Goal: Task Accomplishment & Management: Manage account settings

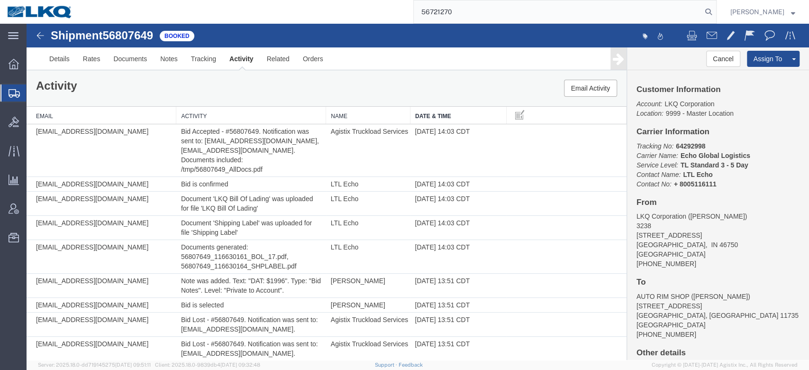
type input "56721270"
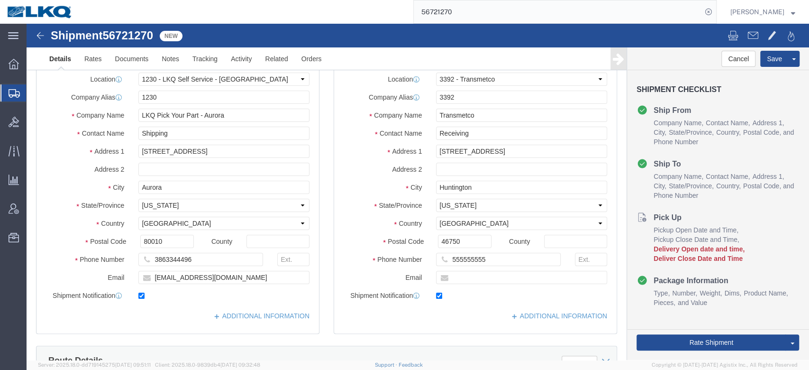
select select "28704"
select select "28018"
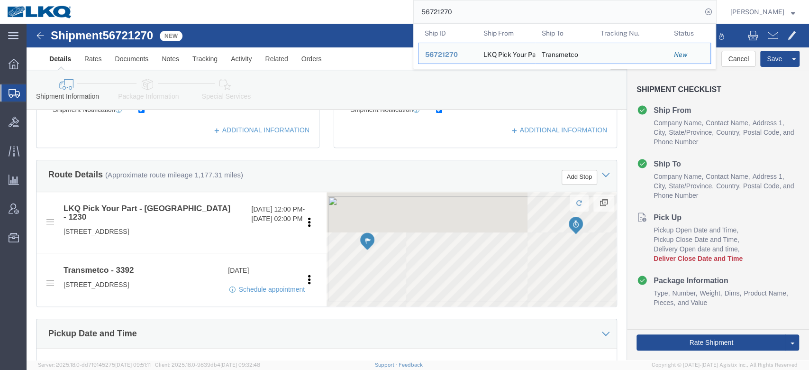
scroll to position [274, 0]
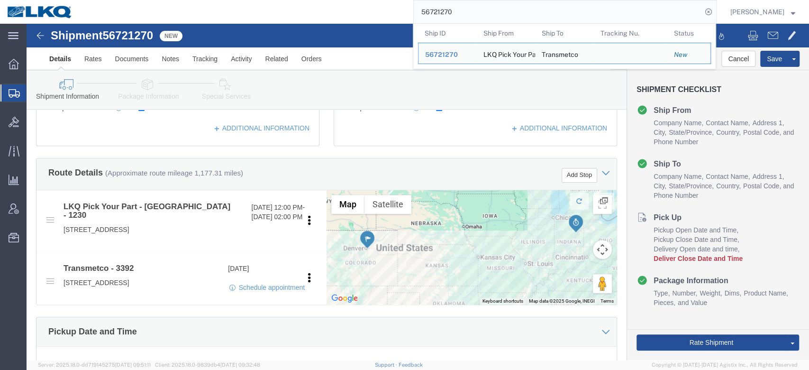
click at [444, 17] on input "56721270" at bounding box center [558, 11] width 288 height 23
paste input "76792"
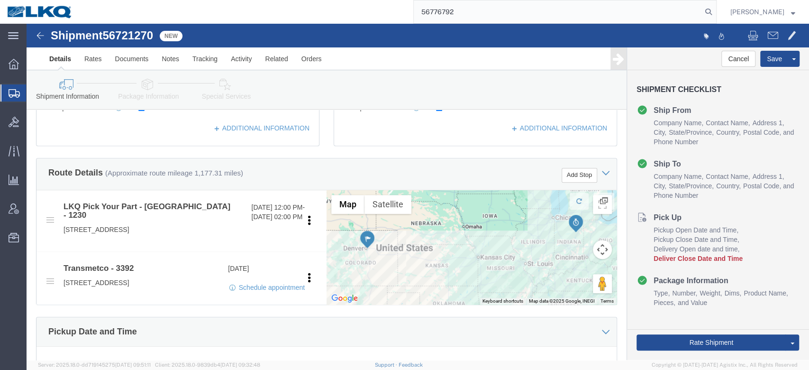
type input "56776792"
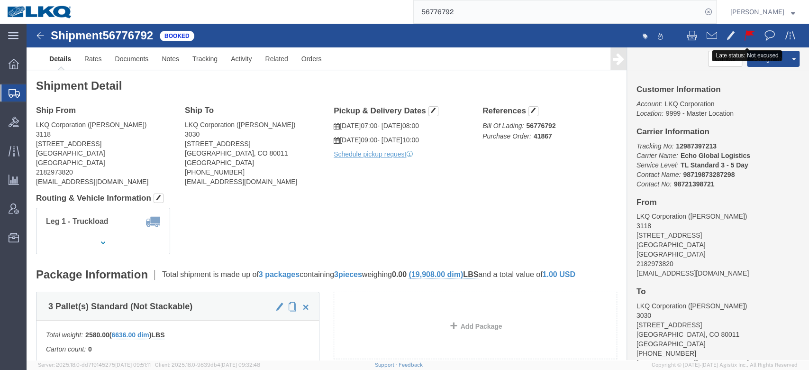
click span
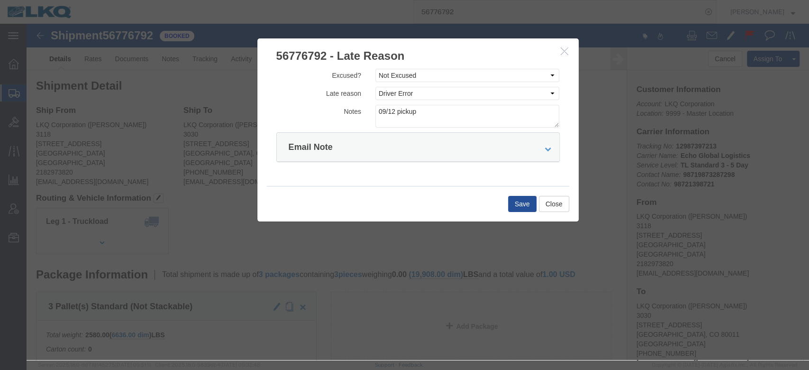
click button "button"
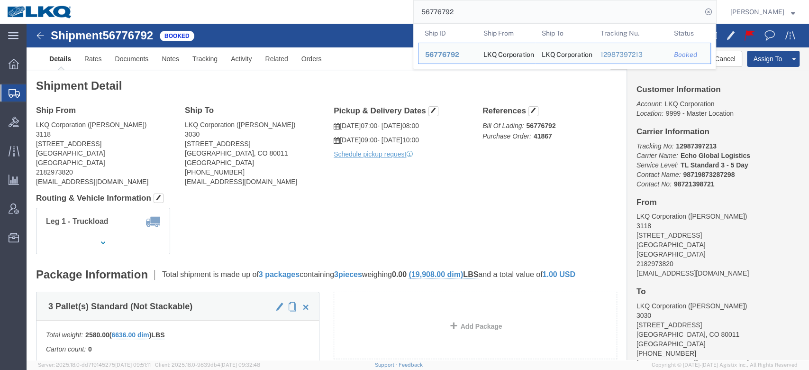
click at [468, 18] on input "56776792" at bounding box center [558, 11] width 288 height 23
paste input "809968"
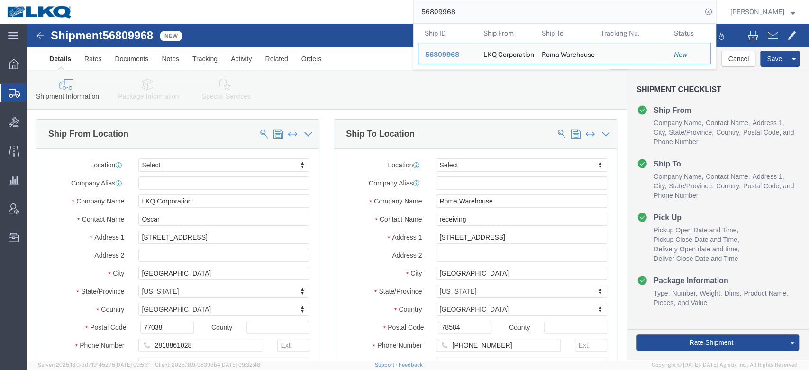
scroll to position [281, 0]
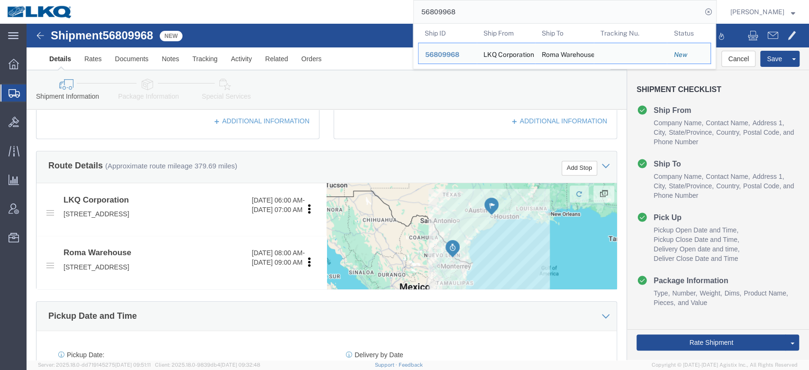
click at [471, 17] on input "56809968" at bounding box center [558, 11] width 288 height 23
paste input "777147"
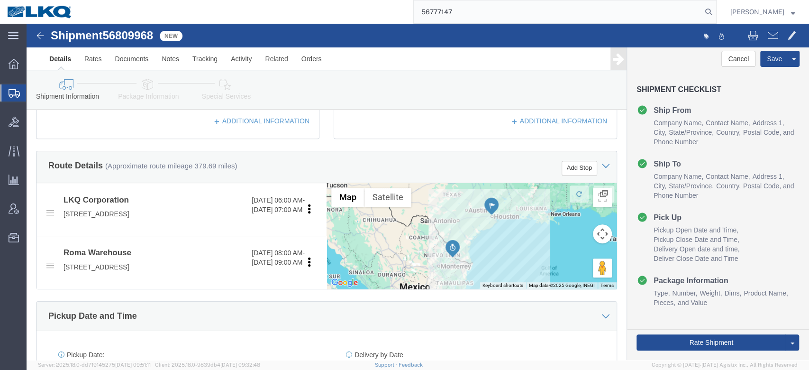
type input "56777147"
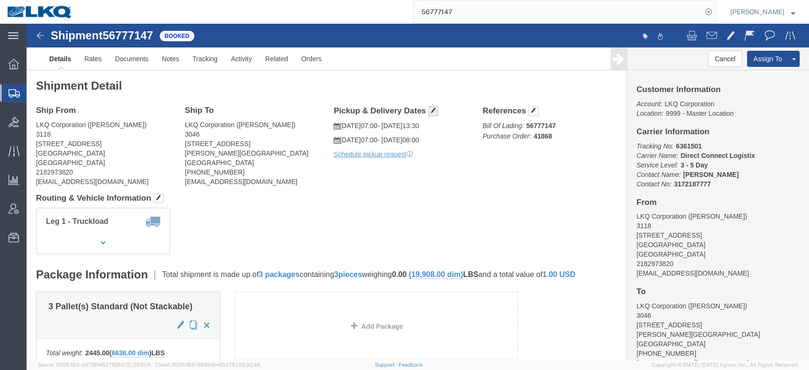
click button "button"
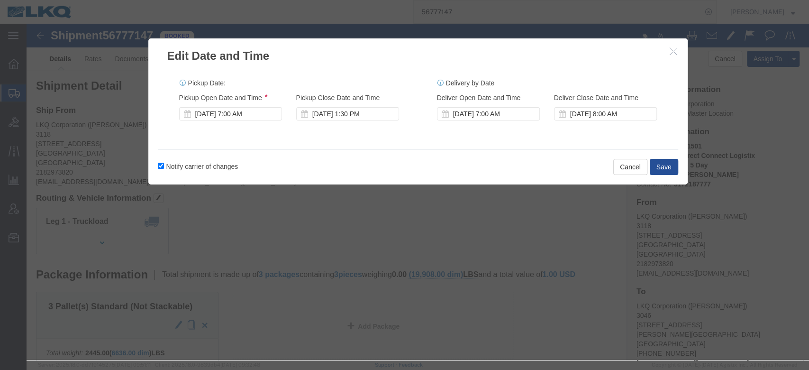
click div "Delivery Start Date Delivery Start Time Deliver Open Date and Time Sep 15 2025 …"
click div "Sep 15 2025 7:00 AM"
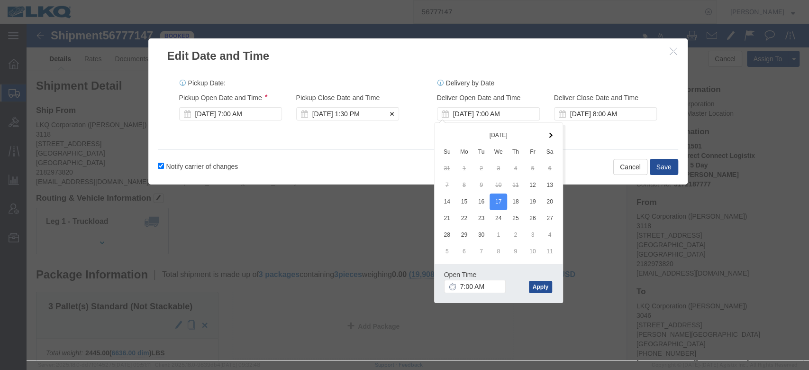
click div "Sep 12 2025 1:30 PM"
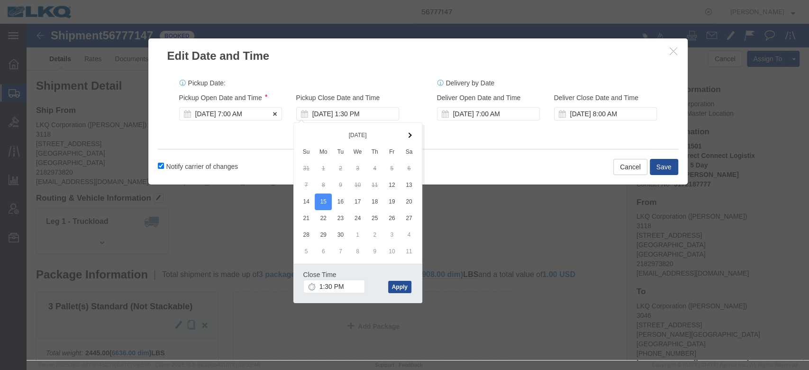
click div "Sep 12 2025 7:00 AM"
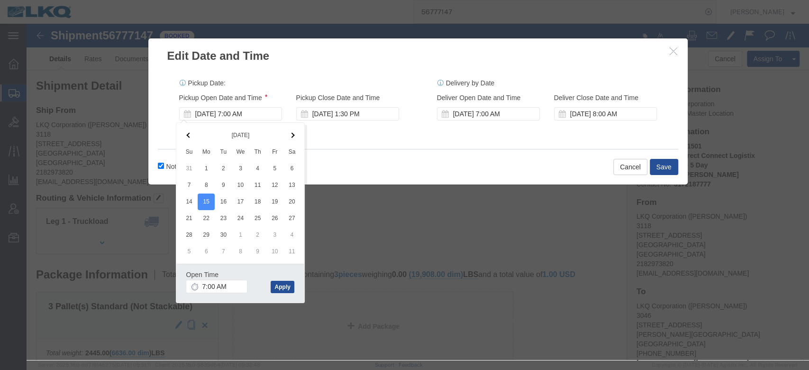
click div "Pickup Date: Pickup Start Date Pickup Start Time Pickup Open Date and Time Sep …"
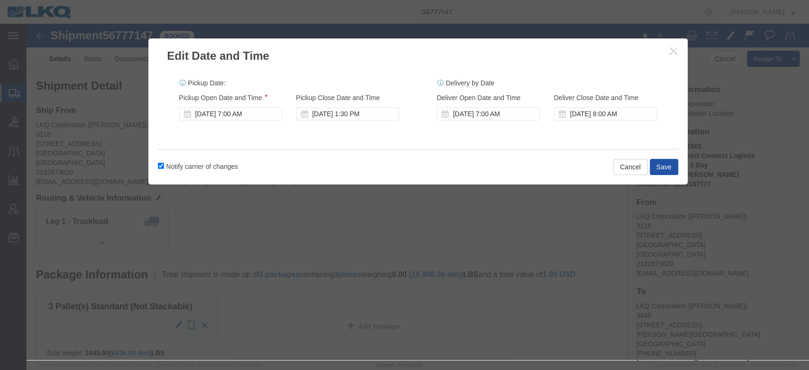
click button "Save"
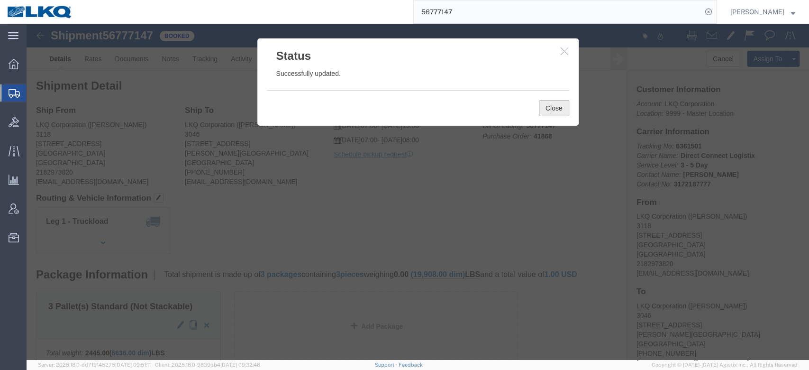
click button "Close"
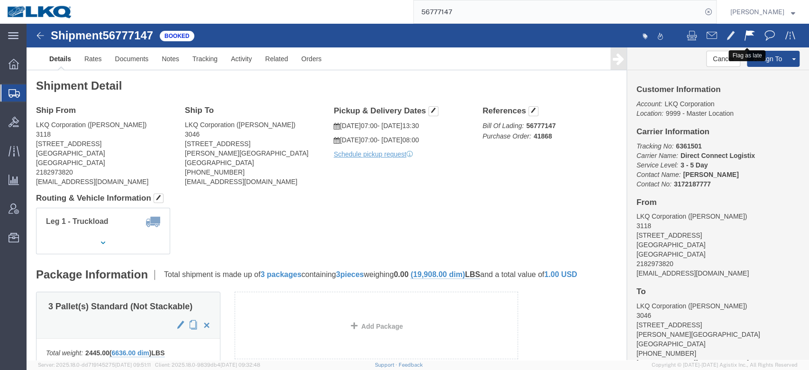
click span
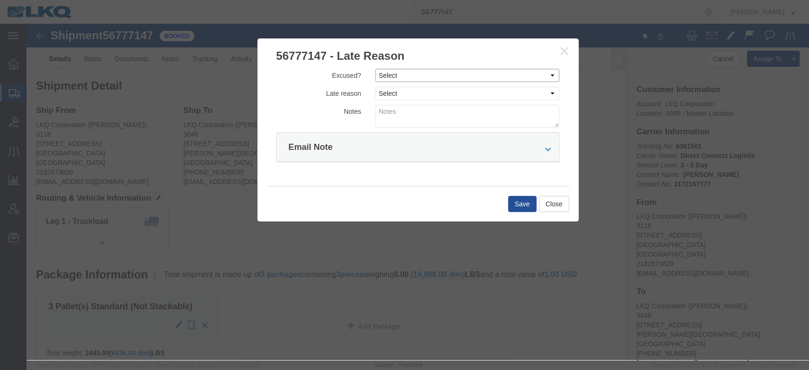
drag, startPoint x: 358, startPoint y: 48, endPoint x: 357, endPoint y: 56, distance: 8.2
click select "Select Excused Not Excused"
select select "NOT_EXCUSED"
click select "Select Excused Not Excused"
click select "Select Bad Carrier Data Carrier Admin Error Delay Accident Driver Error Lack of…"
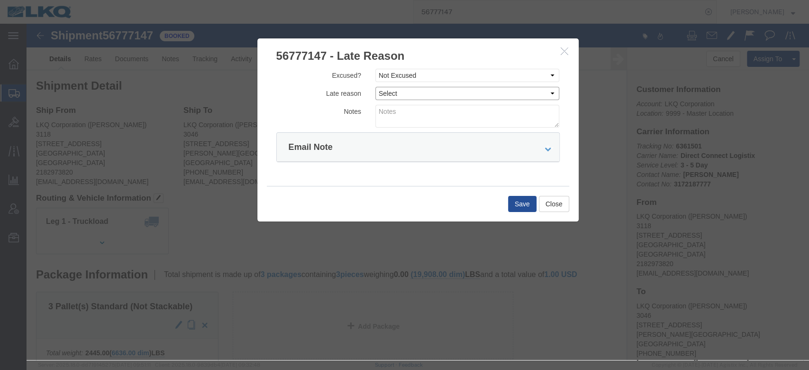
select select "DRIVER_ERROR"
click select "Select Bad Carrier Data Carrier Admin Error Delay Accident Driver Error Lack of…"
click textarea
type textarea "Pickup 9/12"
click button "Save"
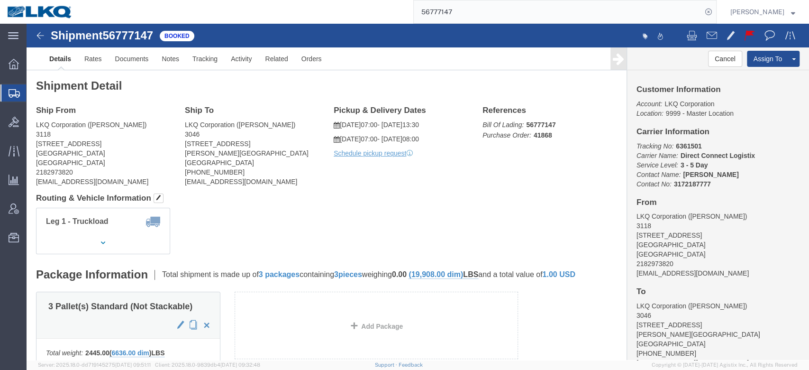
click at [449, 15] on input "56777147" at bounding box center [558, 11] width 288 height 23
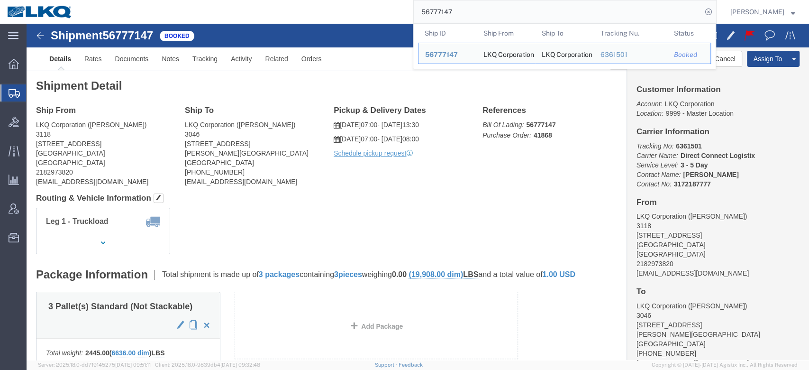
paste input "6792"
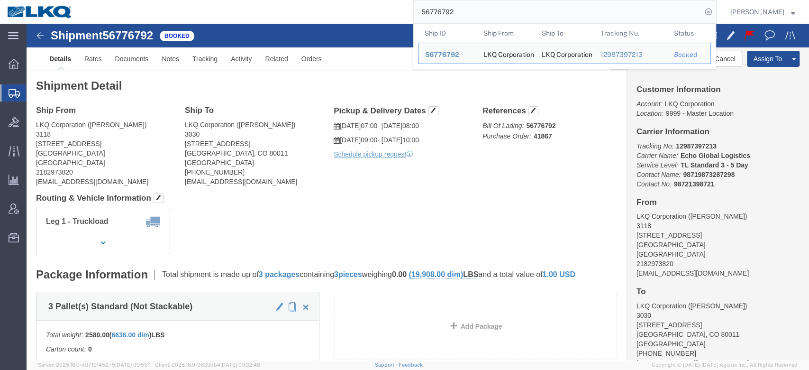
click at [463, 13] on input "56776792" at bounding box center [558, 11] width 288 height 23
paste input "9498"
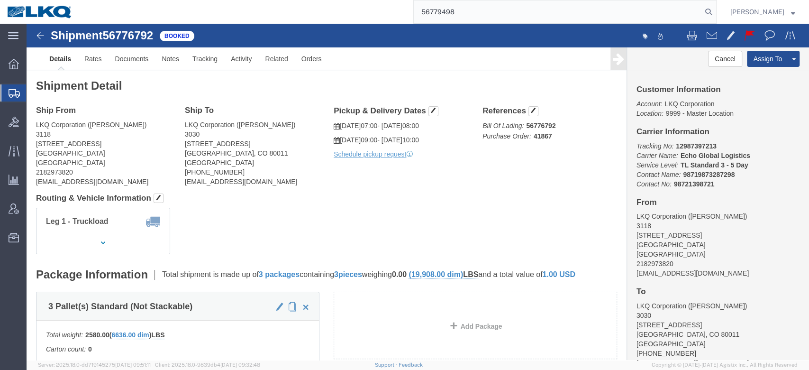
type input "56779498"
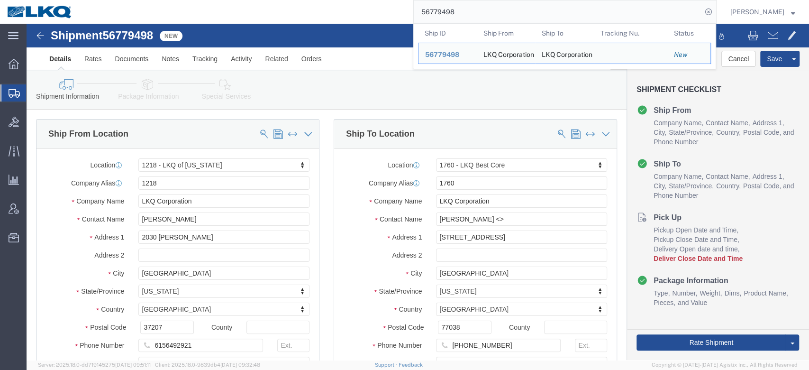
select select "27426"
select select "27634"
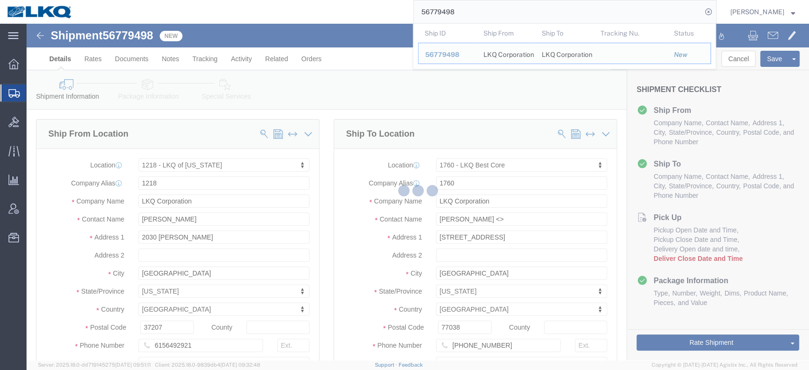
click at [510, 169] on div at bounding box center [418, 192] width 783 height 336
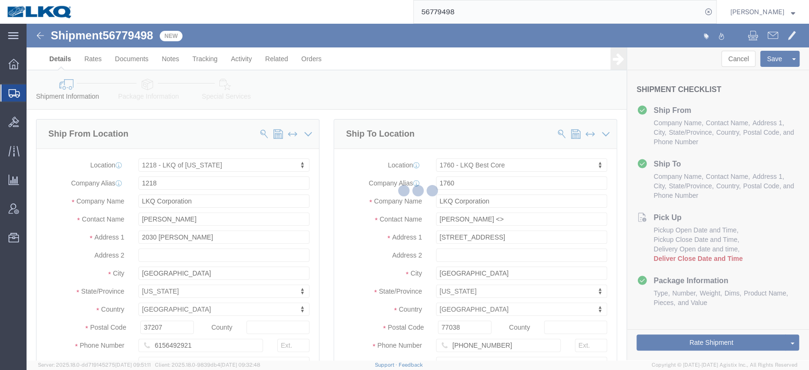
scroll to position [52, 0]
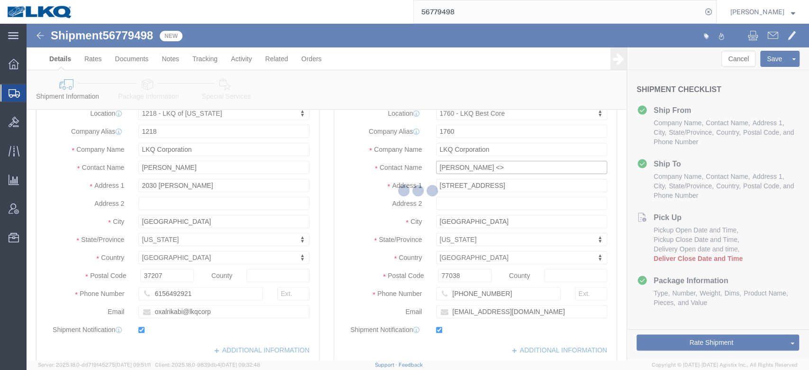
click input "Matthew Harvey <>"
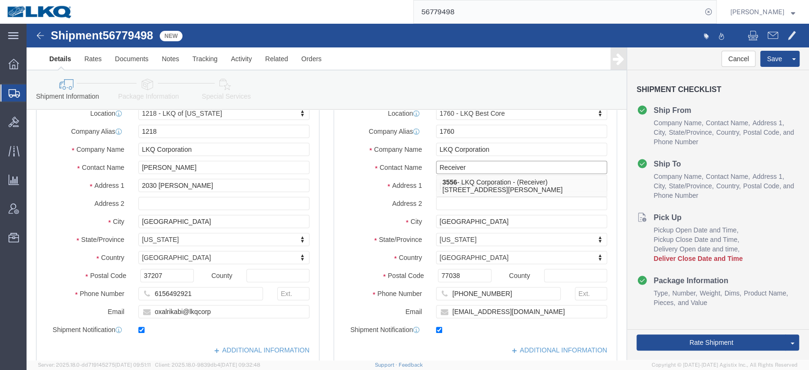
type input "Receiver"
click label "Contact Name"
click input "omar al rikabi"
click input "Omar al rikabi"
type input "Omar Al Rikabi"
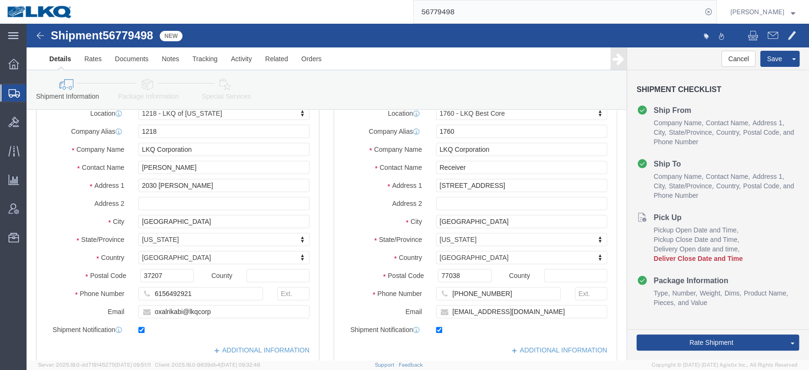
click div "Ship To Location Location 1760 - LKQ Best Core Select My Profile Location 1100 …"
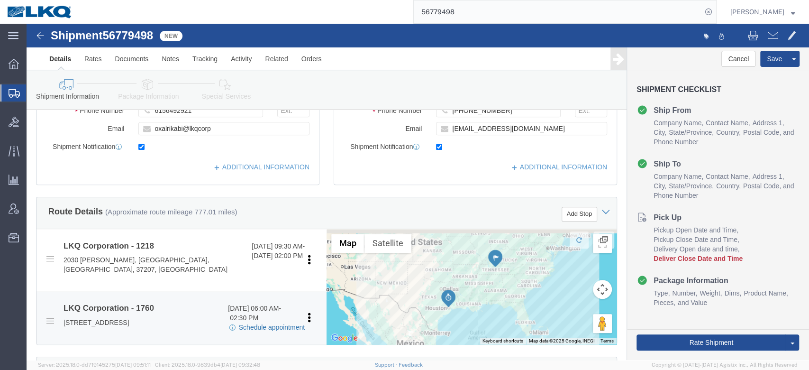
click link "Schedule appointment"
select select
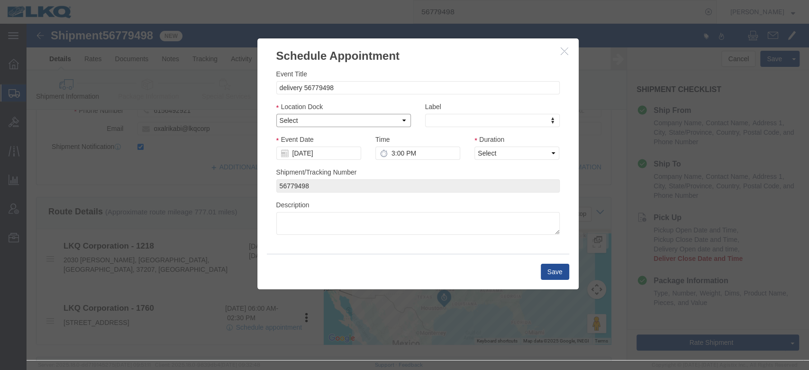
click select "Select 1760 - LKQ Best Core 1760 - Outbound Loads"
select select "1"
click select "Select 1760 - LKQ Best Core 1760 - Outbound Loads"
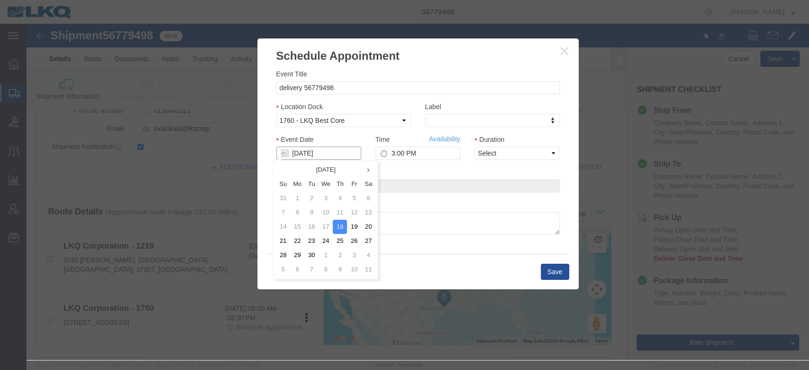
click input "09/18/2025"
click td "22"
type input "[DATE]"
click select "Select 15 min 30 min 45 min 1 hr 2 hr 3 hr 4 hr"
select select "15"
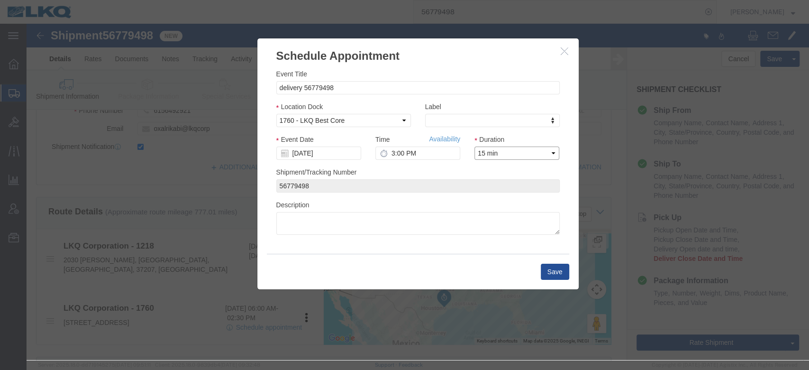
click select "Select 15 min 30 min 45 min 1 hr 2 hr 3 hr 4 hr"
click link "Availability"
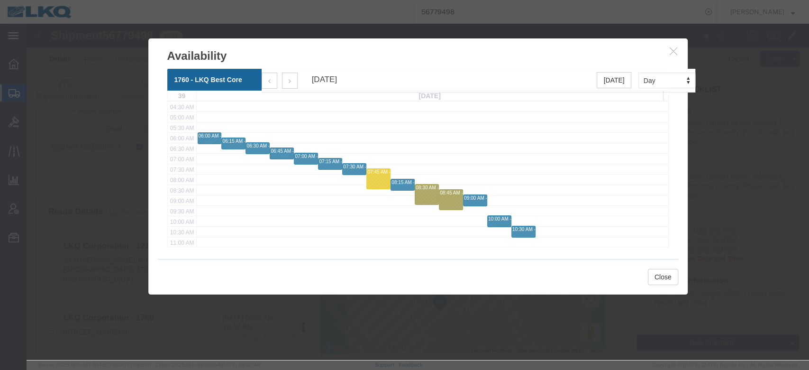
scroll to position [93, 0]
click h3 "Availability"
click button "button"
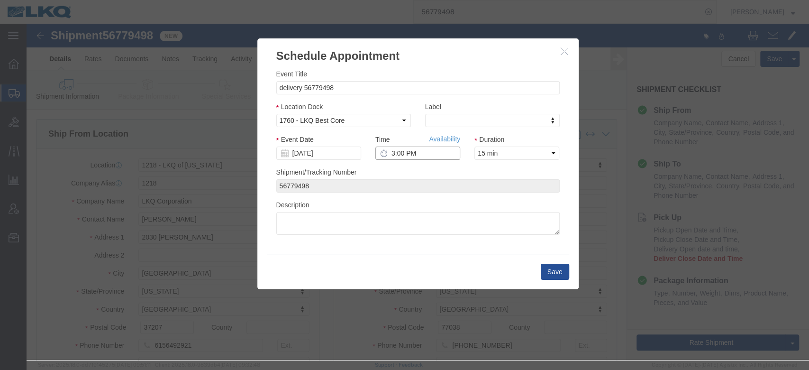
click input "3:00 PM"
type input "9:15 AM"
click button "Save"
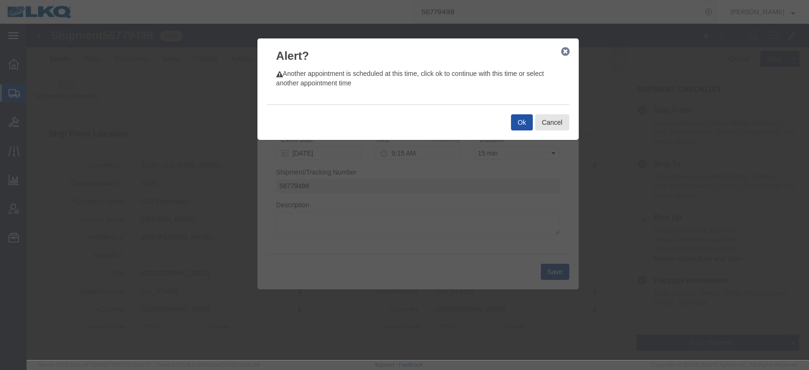
click button "Ok"
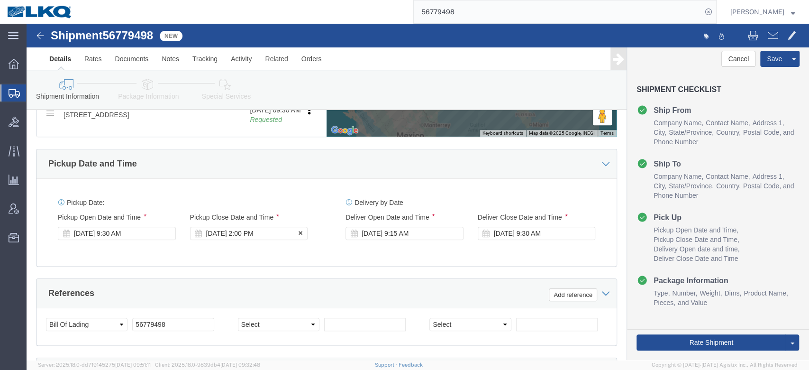
click div "Sep 18 2025 2:00 PM"
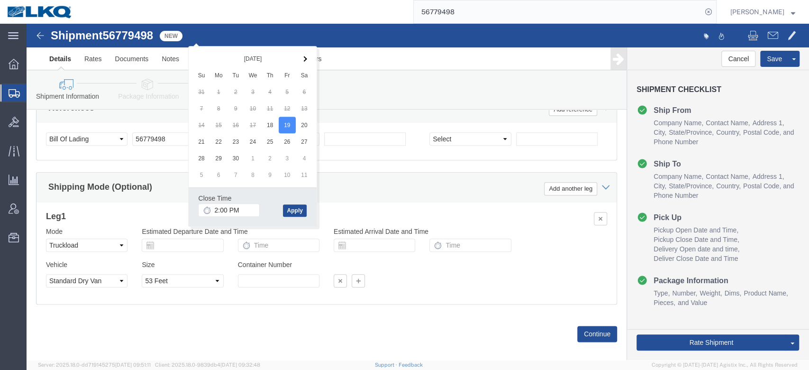
click div "Leg 1 Mode Select Air Less than Truckload Multi-Leg Ocean Freight Rail Small Pa…"
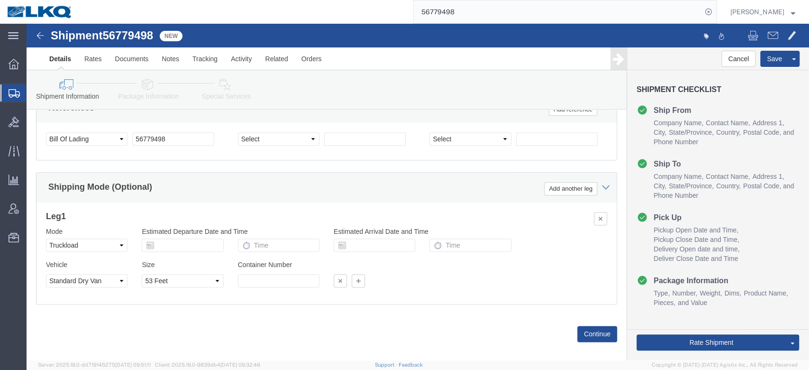
scroll to position [433, 0]
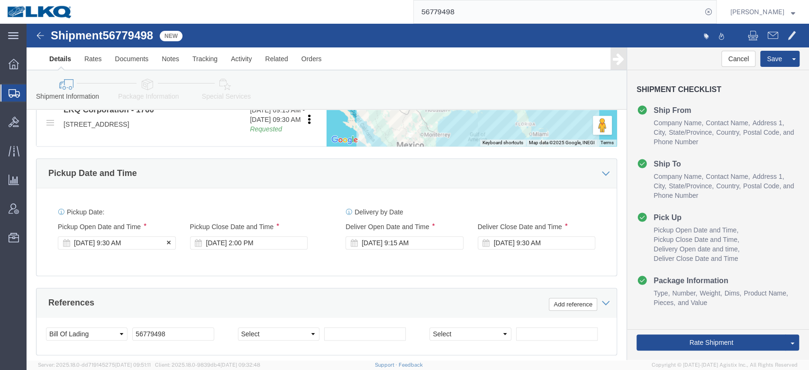
click div "Pickup Start Date Pickup Start Time Pickup Open Date and Time Sep 18 2025 9:30 …"
click div "Sep 18 2025 9:30 AM"
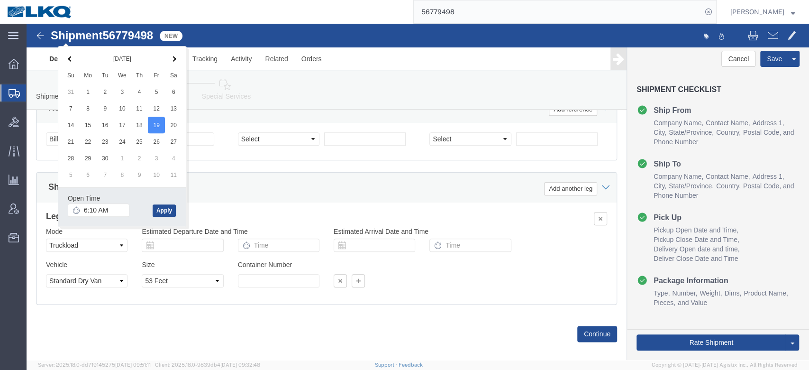
click div "Shipping Mode (Optional) Add another leg"
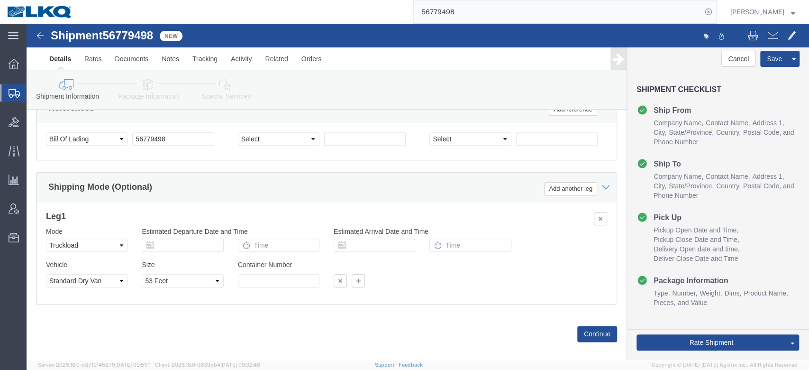
scroll to position [409, 0]
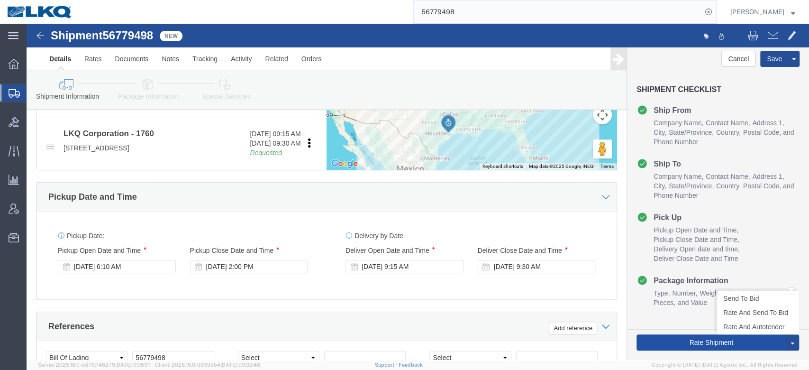
click button "Rate Shipment"
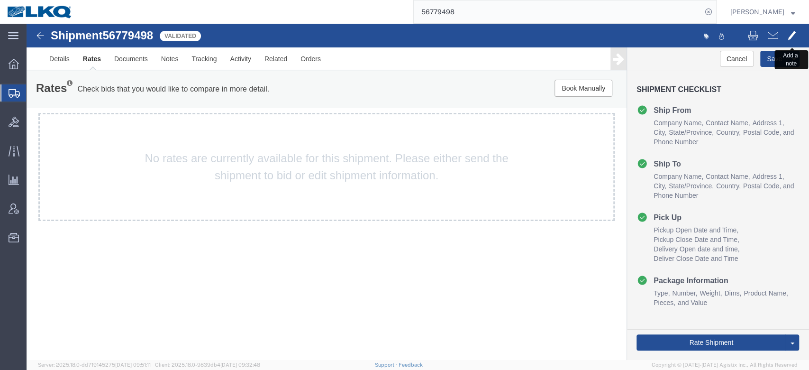
click at [793, 29] on span at bounding box center [792, 34] width 9 height 11
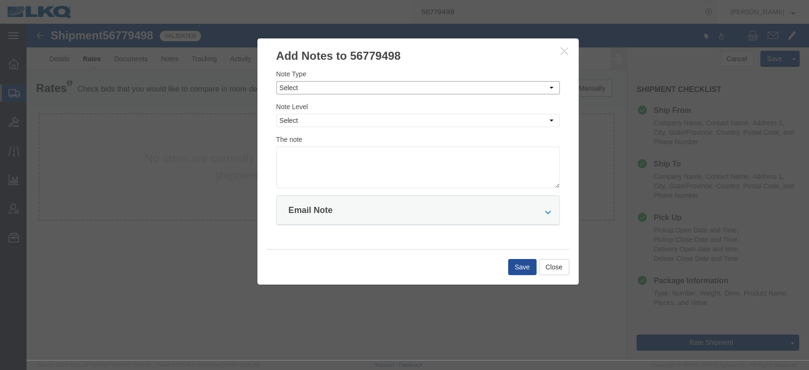
click at [329, 88] on select "Select Approval Bid Notes Carrier Change Notes Claim Notes Content Hazmat Notes…" at bounding box center [417, 87] width 283 height 13
select select "BID_NOTES"
click at [276, 81] on select "Select Approval Bid Notes Carrier Change Notes Claim Notes Content Hazmat Notes…" at bounding box center [417, 87] width 283 height 13
click at [300, 115] on select "Select Private to Account Private to Vendor Public" at bounding box center [417, 120] width 283 height 13
select select "PRIVATE_TO_ACCOUNT"
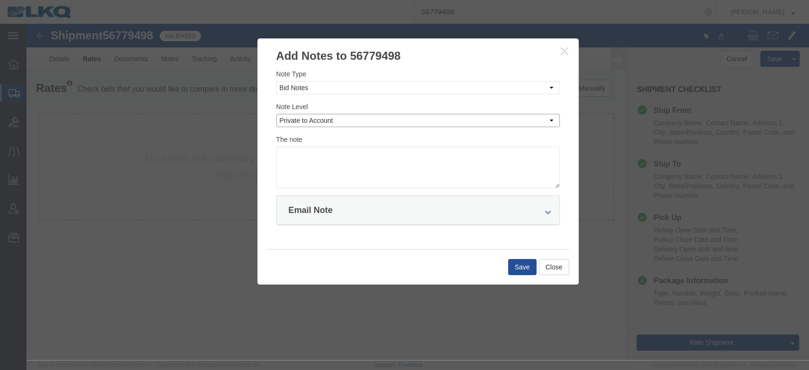
click at [276, 114] on select "Select Private to Account Private to Vendor Public" at bounding box center [417, 120] width 283 height 13
click at [303, 170] on textarea at bounding box center [417, 167] width 283 height 42
type textarea "DAT: $1341"
click at [515, 259] on button "Save" at bounding box center [522, 267] width 28 height 16
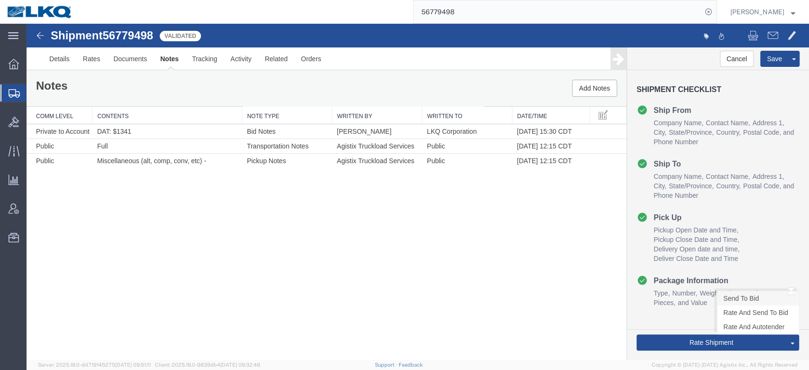
click at [736, 301] on link "Send To Bid" at bounding box center [758, 298] width 82 height 14
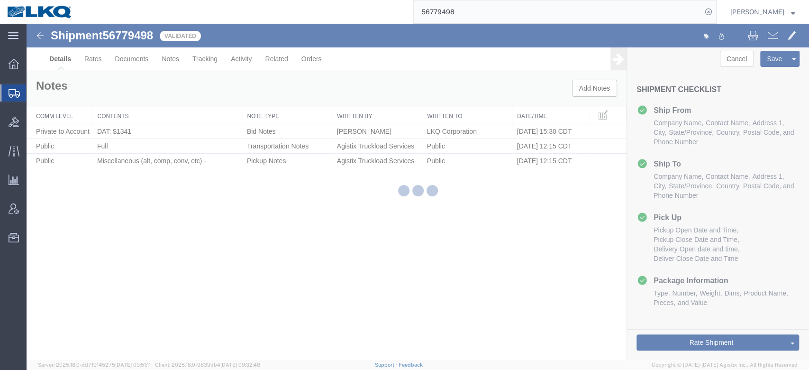
select select "27426"
select select "27634"
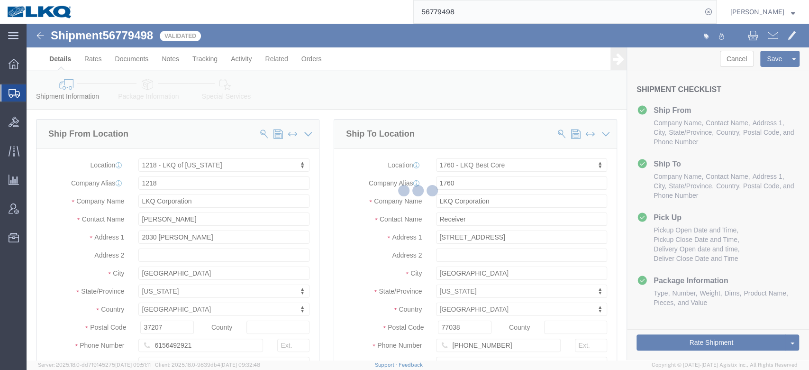
select select "TL"
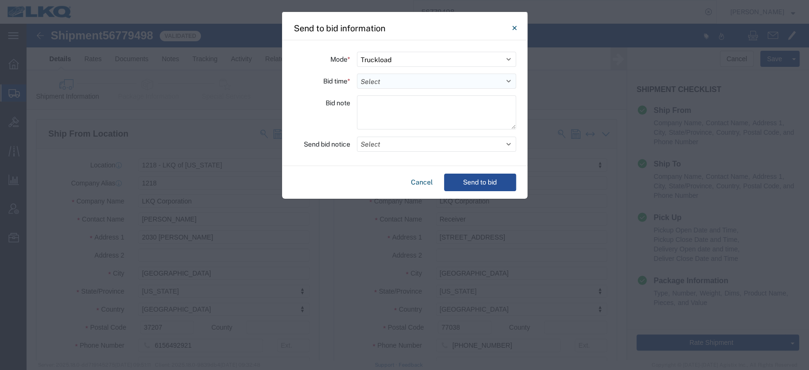
click at [369, 79] on select "Select 30 Min (Rush) 1 Hour (Rush) 2 Hours (Rush) 4 Hours (Rush) 8 Hours (Rush)…" at bounding box center [436, 80] width 159 height 15
select select "72"
click at [357, 73] on select "Select 30 Min (Rush) 1 Hour (Rush) 2 Hours (Rush) 4 Hours (Rush) 8 Hours (Rush)…" at bounding box center [436, 80] width 159 height 15
click at [380, 141] on button "Select" at bounding box center [436, 144] width 159 height 15
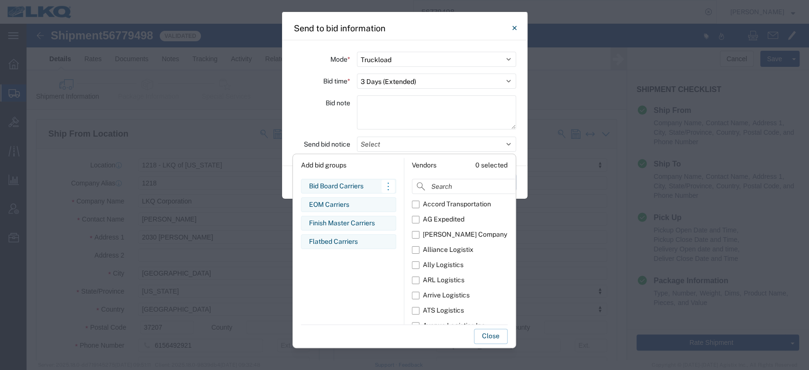
click at [341, 185] on div "Bid Board Carriers" at bounding box center [348, 186] width 79 height 10
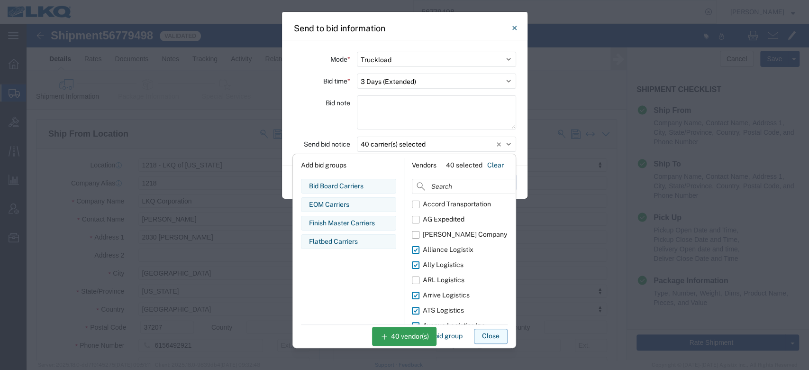
click at [476, 332] on button "Close" at bounding box center [491, 335] width 34 height 15
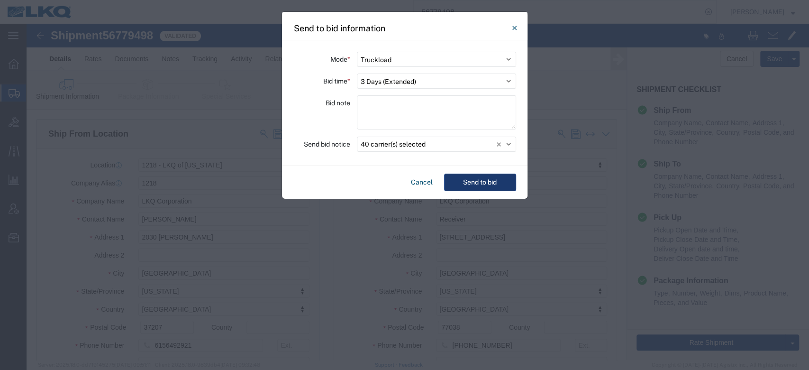
click at [477, 180] on button "Send to bid" at bounding box center [480, 182] width 72 height 18
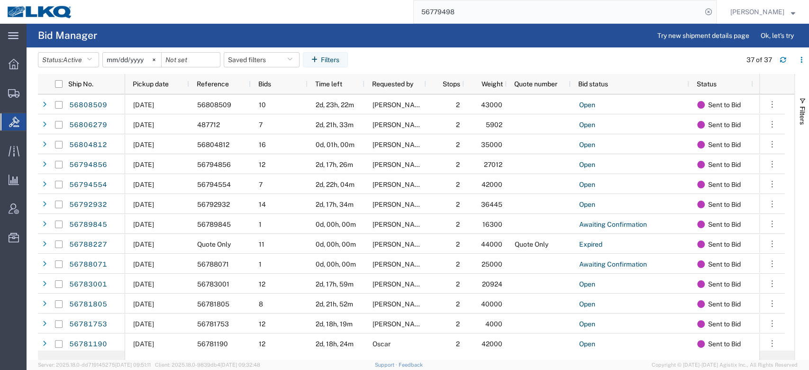
click at [447, 21] on input "56779498" at bounding box center [558, 11] width 288 height 23
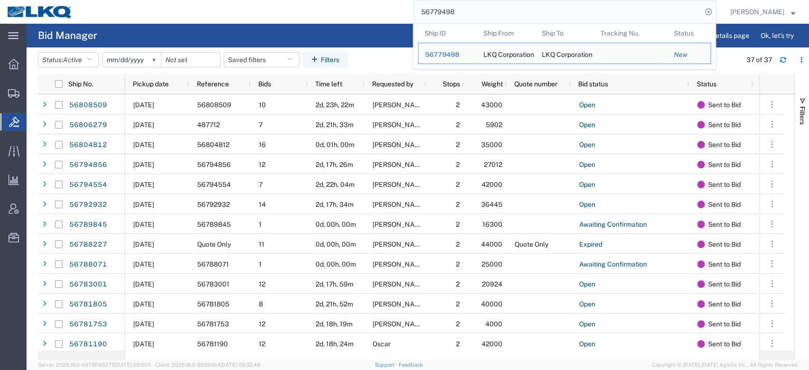
paste input "811501"
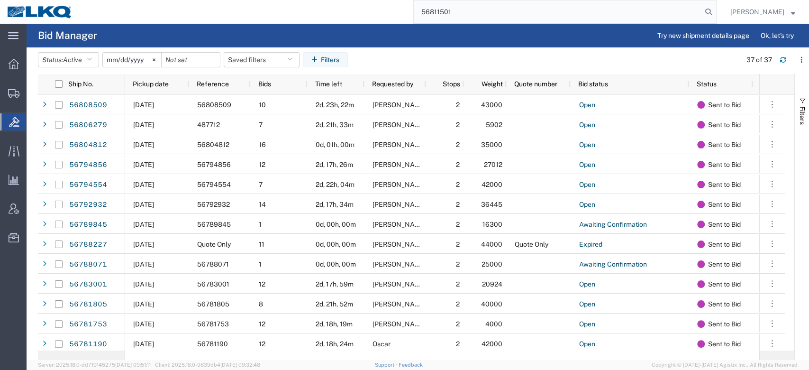
type input "56811501"
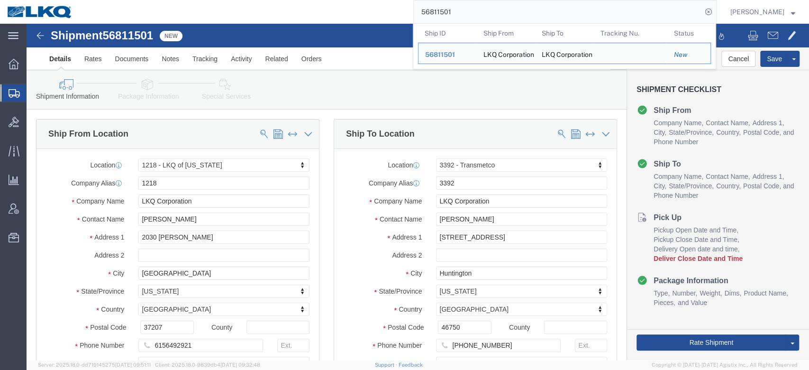
select select "27426"
select select "28018"
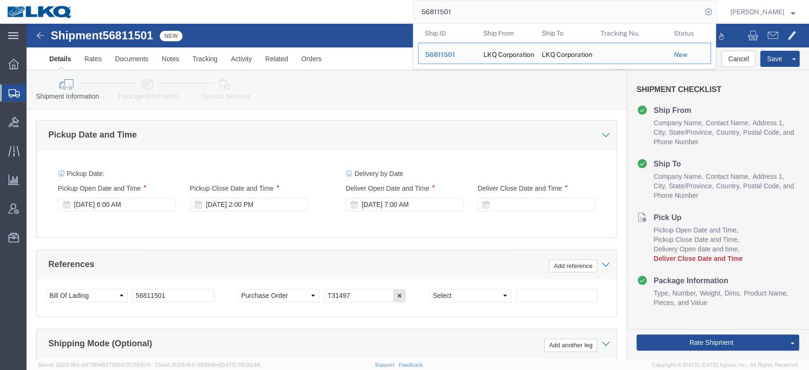
scroll to position [470, 0]
click input "T31497"
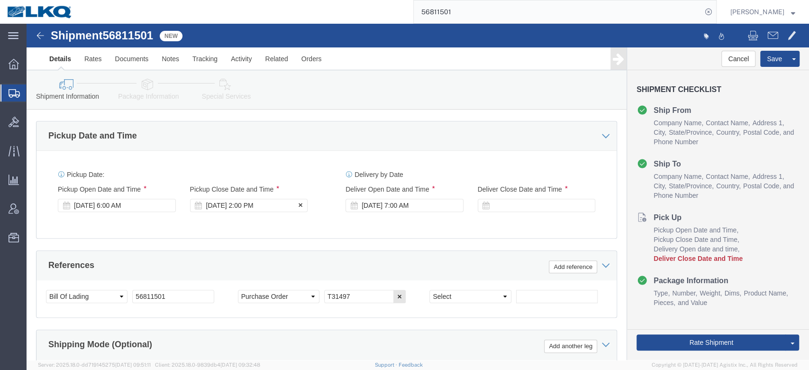
click div "Sep 25 2025 2:00 PM"
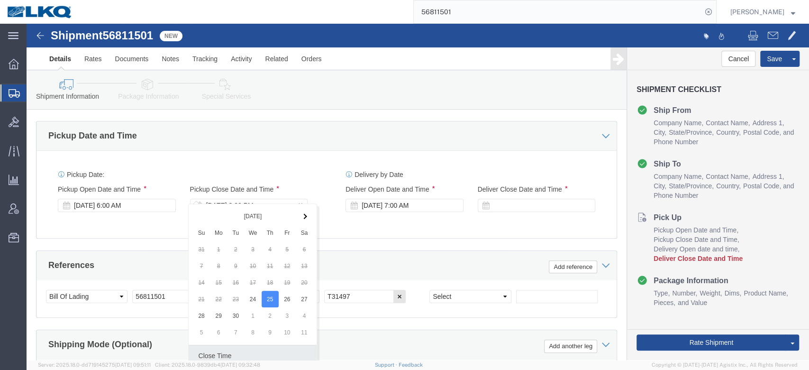
scroll to position [628, 0]
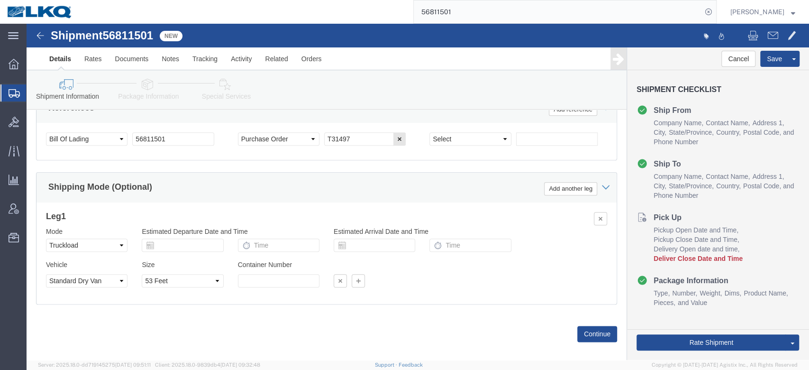
click div "Shipping Mode (Optional) Add another leg"
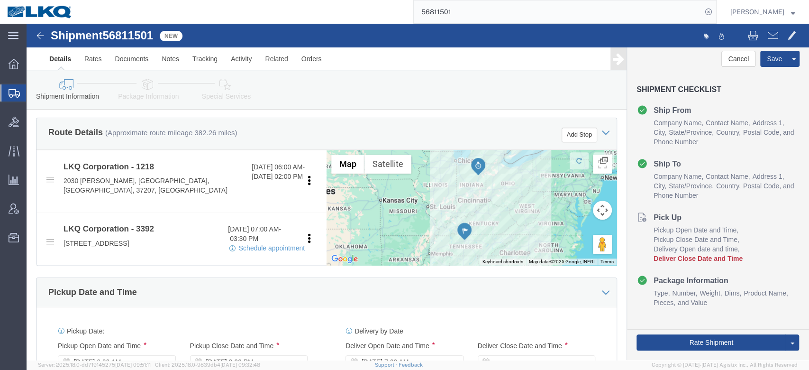
scroll to position [313, 0]
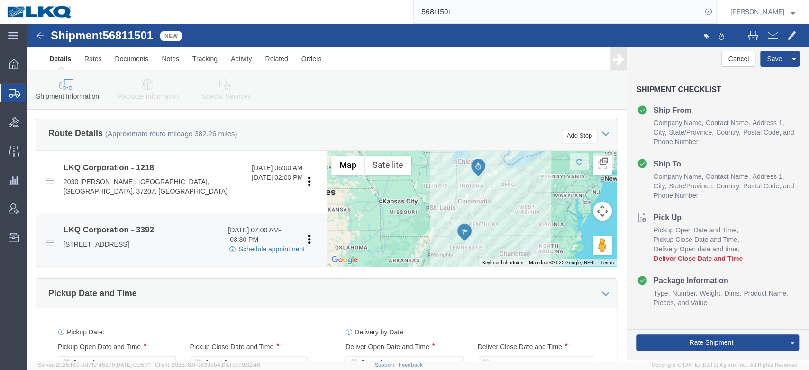
click link "Schedule appointment"
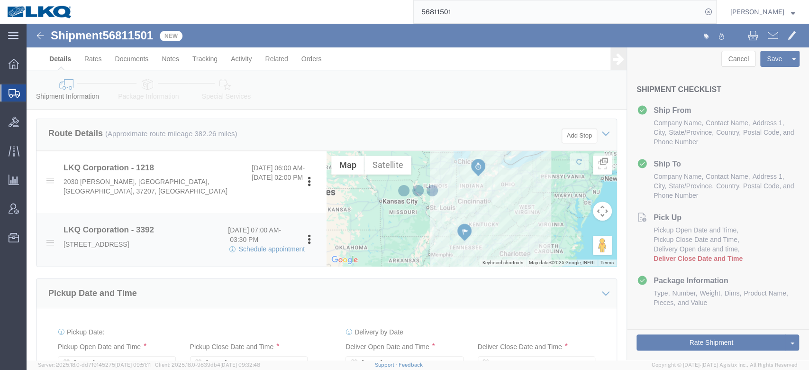
select select
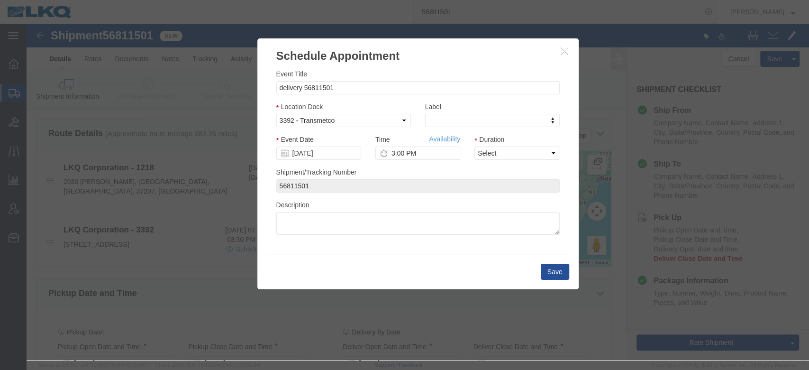
click icon "button"
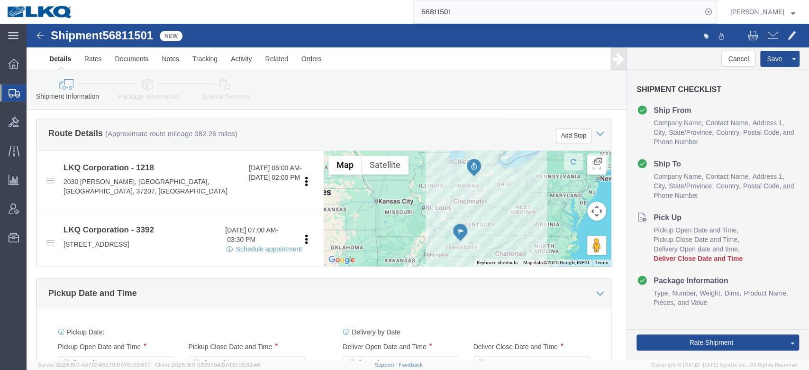
click icon
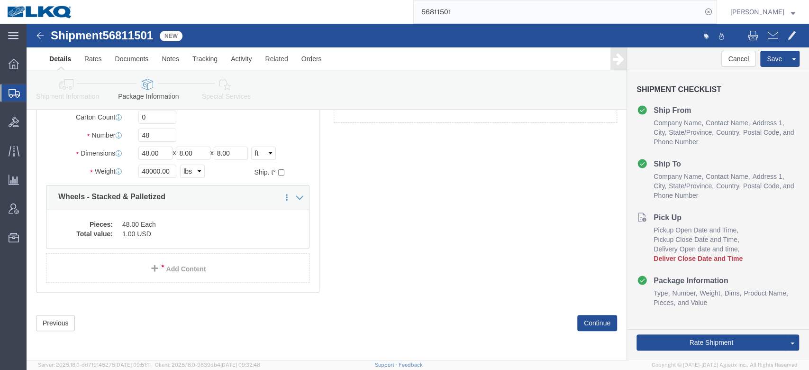
scroll to position [41, 0]
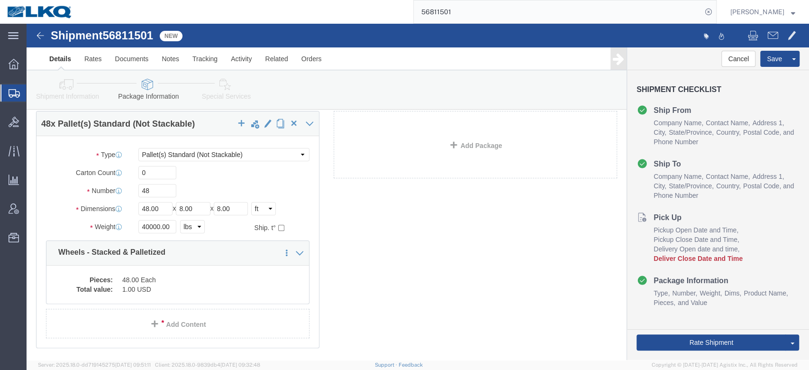
click icon
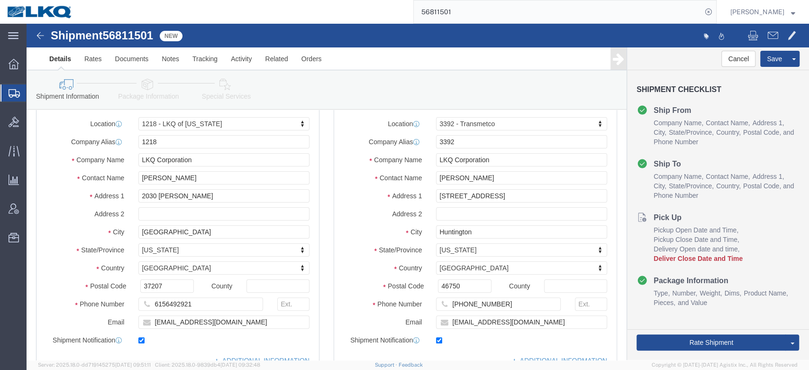
scroll to position [411, 0]
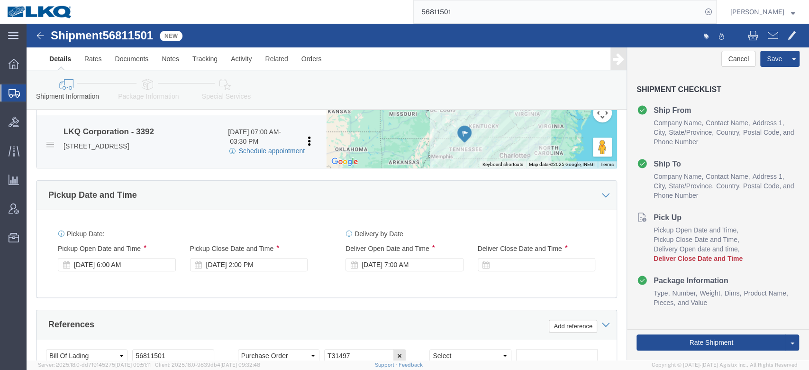
click link "Schedule appointment"
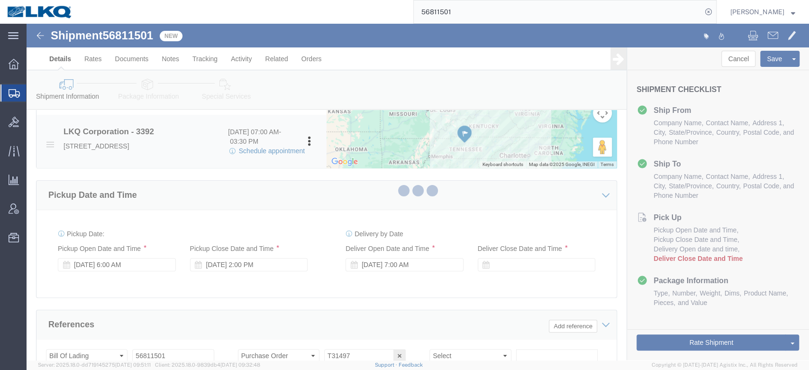
select select
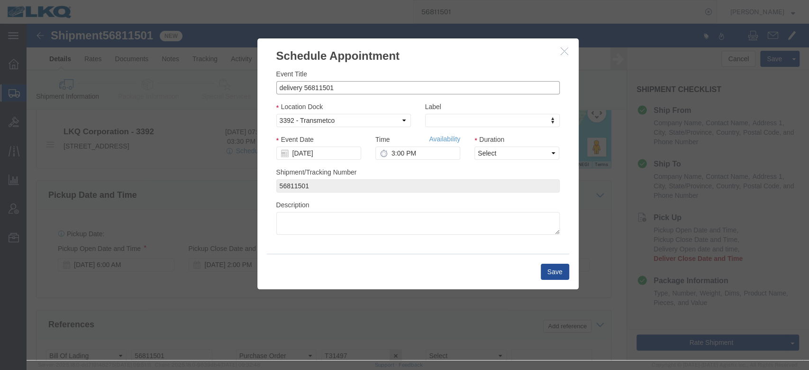
drag, startPoint x: 274, startPoint y: 63, endPoint x: 182, endPoint y: 59, distance: 92.1
click div "Schedule Appointment Event Title delivery 56811501 Location Dock Select 3392 - …"
paste input "T31497"
type input "56811501 Nashville T31497 Skidded"
type input "l"
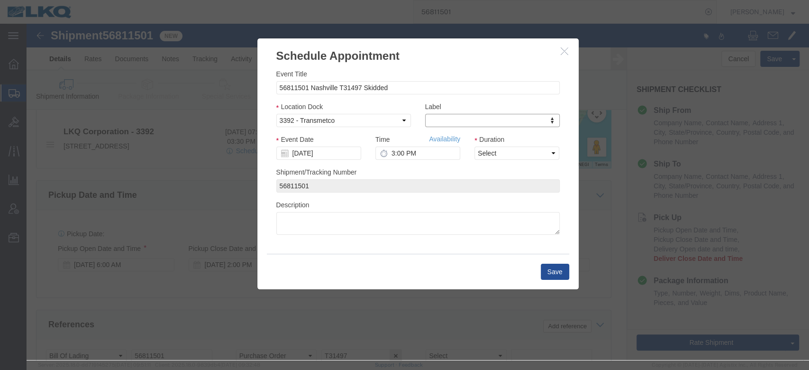
type input "l"
type input "lk"
select select "22"
click input "[DATE]"
click td "25"
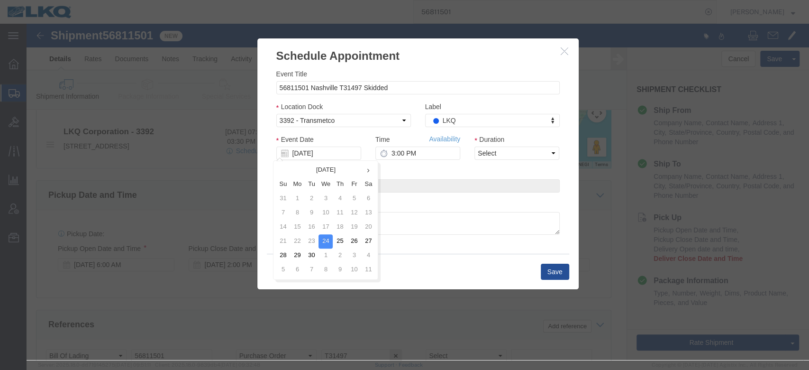
type input "09/25/2025"
click select "Select 15 min 30 min 45 min 1 hr 2 hr 3 hr 4 hr"
select select "15"
click select "Select 15 min 30 min 45 min 1 hr 2 hr 3 hr 4 hr"
click link "Availability"
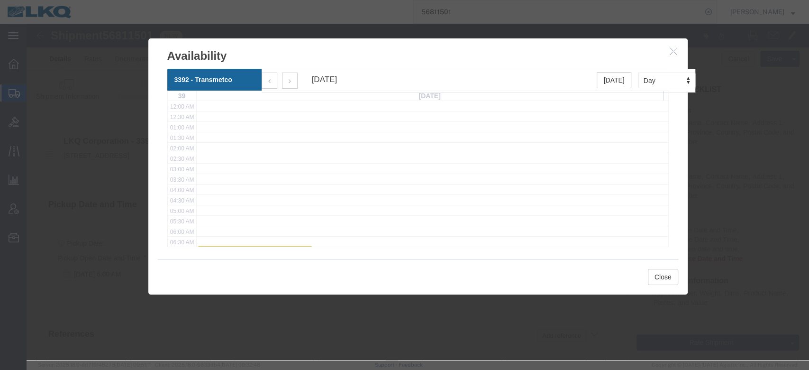
scroll to position [61, 0]
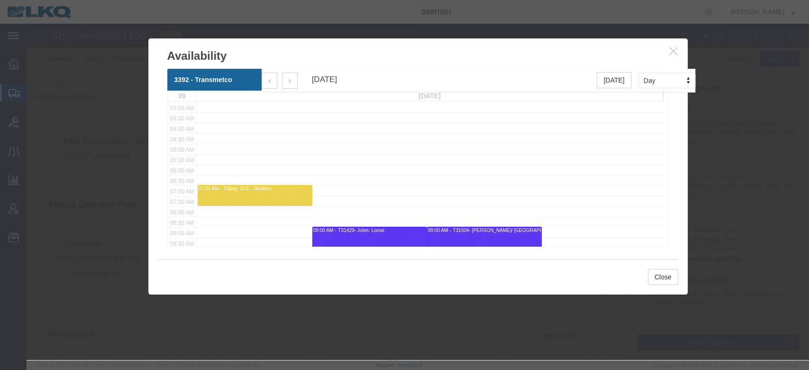
click icon "button"
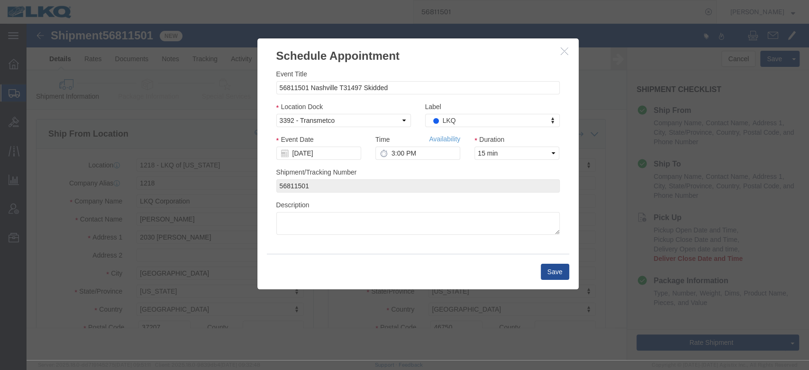
scroll to position [0, 0]
click input "3:00 PM"
type input "7:00 AM"
click button "Save"
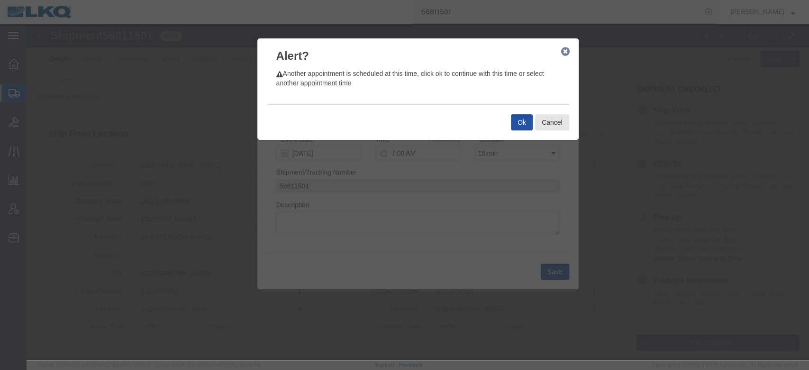
click button "Ok"
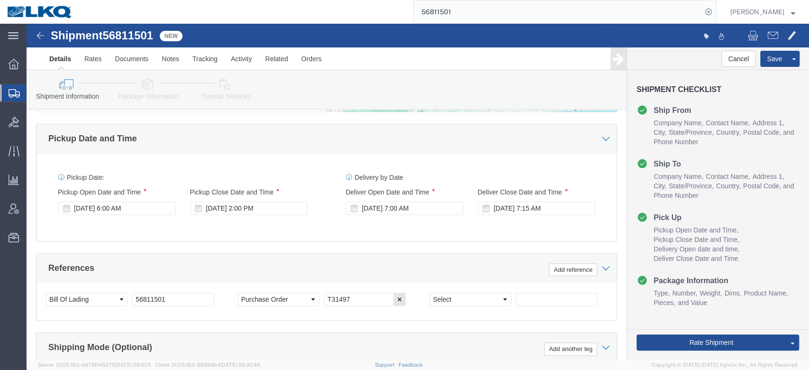
scroll to position [466, 0]
click button "Rate Shipment"
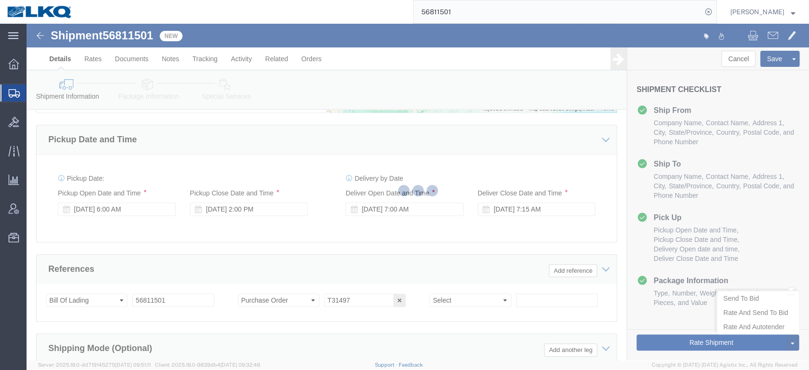
type button "Rate Shipment"
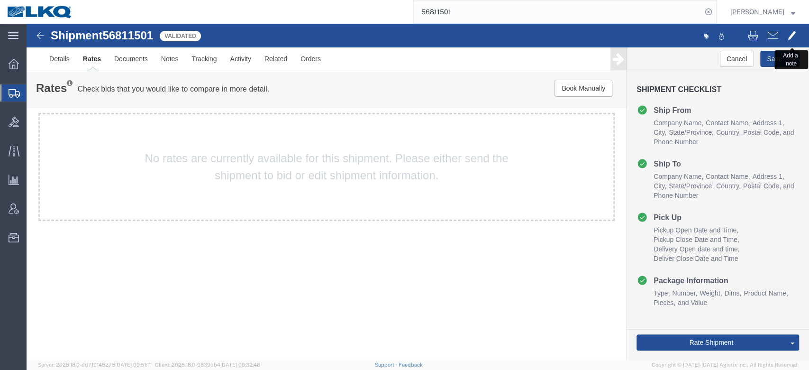
click at [790, 35] on span at bounding box center [792, 34] width 9 height 11
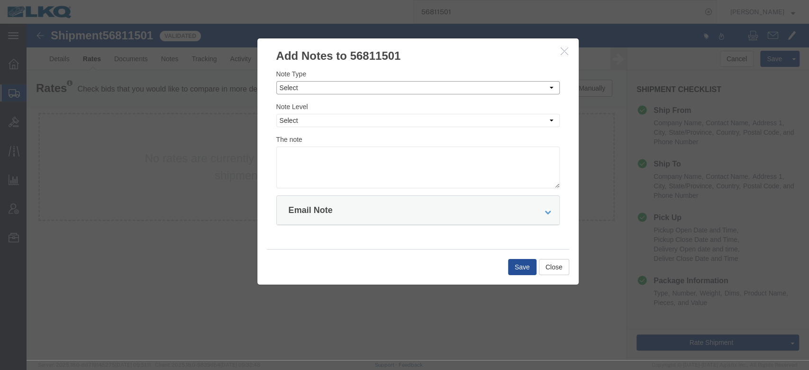
click at [357, 85] on select "Select Approval Bid Notes Carrier Change Notes Claim Notes Content Hazmat Notes…" at bounding box center [417, 87] width 283 height 13
select select "BID_NOTES"
click at [276, 81] on select "Select Approval Bid Notes Carrier Change Notes Claim Notes Content Hazmat Notes…" at bounding box center [417, 87] width 283 height 13
drag, startPoint x: 310, startPoint y: 113, endPoint x: 310, endPoint y: 119, distance: 6.2
click at [310, 114] on select "Select Private to Account Private to Vendor Public" at bounding box center [417, 120] width 283 height 13
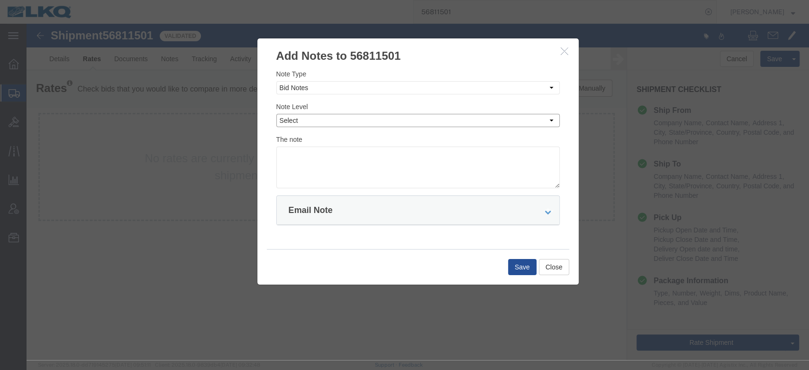
select select "PRIVATE_TO_ACCOUNT"
click at [276, 114] on select "Select Private to Account Private to Vendor Public" at bounding box center [417, 120] width 283 height 13
click at [310, 157] on textarea at bounding box center [417, 167] width 283 height 42
type textarea "DAT: $793"
click at [517, 260] on button "Save" at bounding box center [522, 267] width 28 height 16
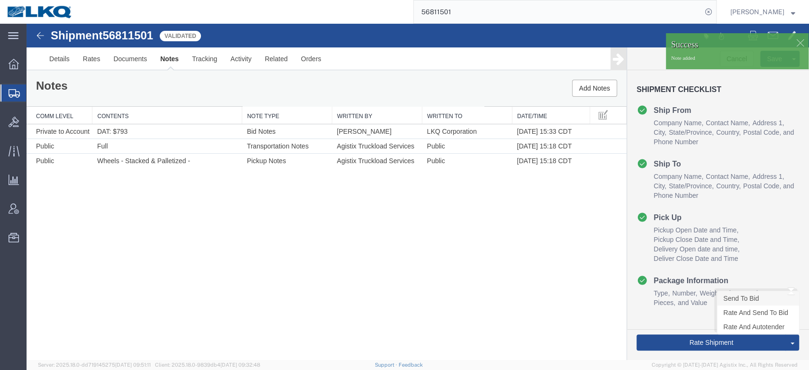
click at [752, 301] on link "Send To Bid" at bounding box center [758, 298] width 82 height 14
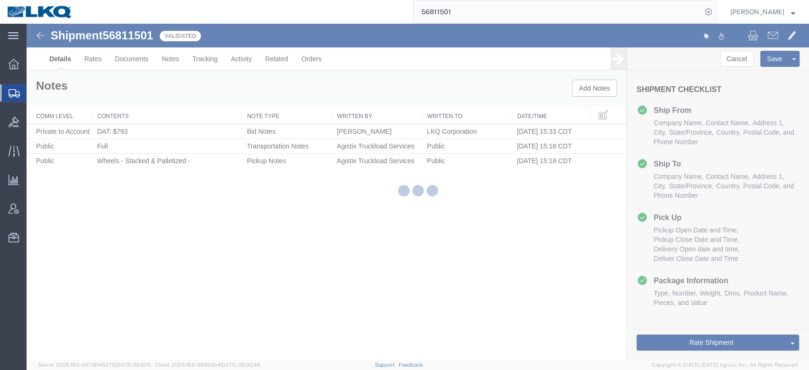
select select "27426"
select select "28018"
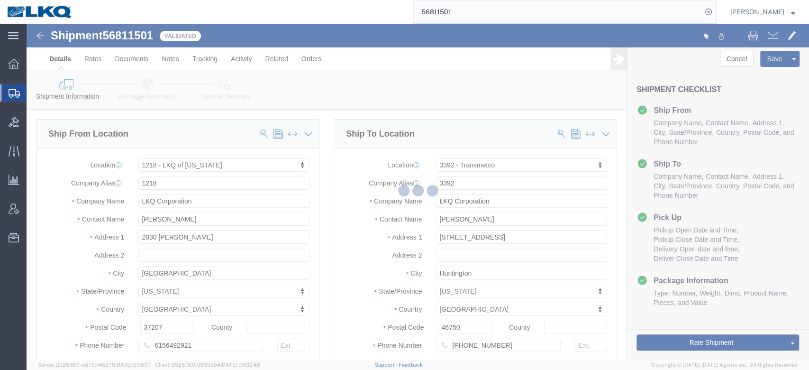
select select "TL"
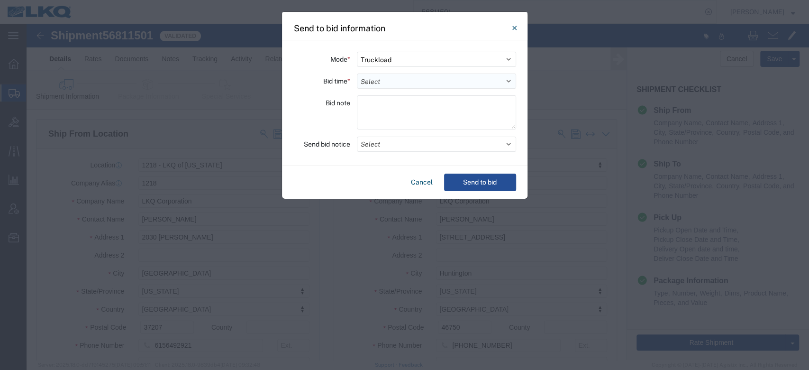
click at [392, 82] on select "Select 30 Min (Rush) 1 Hour (Rush) 2 Hours (Rush) 4 Hours (Rush) 8 Hours (Rush)…" at bounding box center [436, 80] width 159 height 15
select select "72"
click at [357, 73] on select "Select 30 Min (Rush) 1 Hour (Rush) 2 Hours (Rush) 4 Hours (Rush) 8 Hours (Rush)…" at bounding box center [436, 80] width 159 height 15
click at [363, 144] on button "Select" at bounding box center [436, 144] width 159 height 15
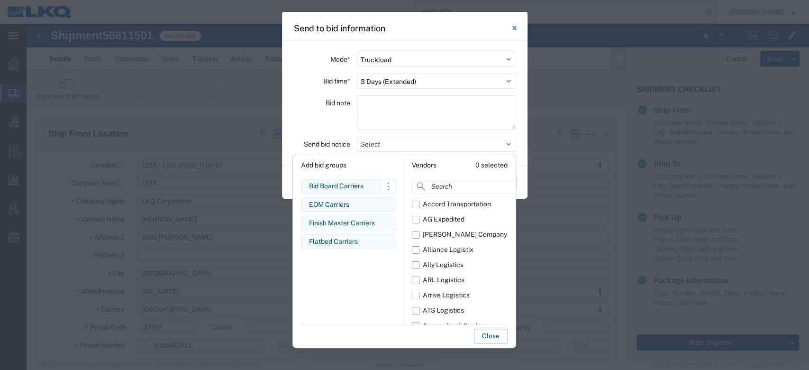
click at [357, 181] on div "Bid Board Carriers" at bounding box center [348, 186] width 79 height 10
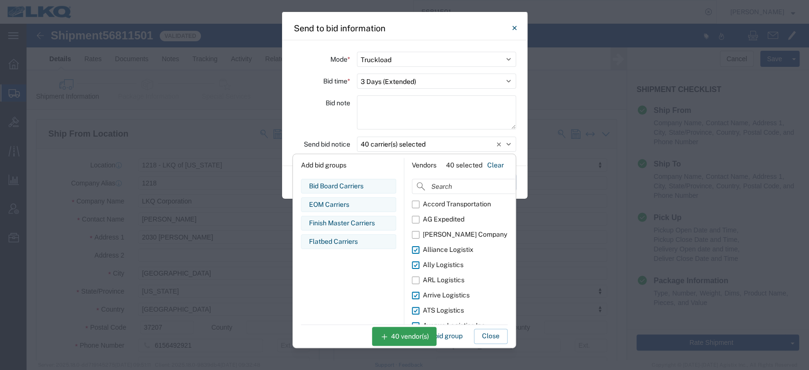
click at [487, 335] on button "Close" at bounding box center [491, 335] width 34 height 15
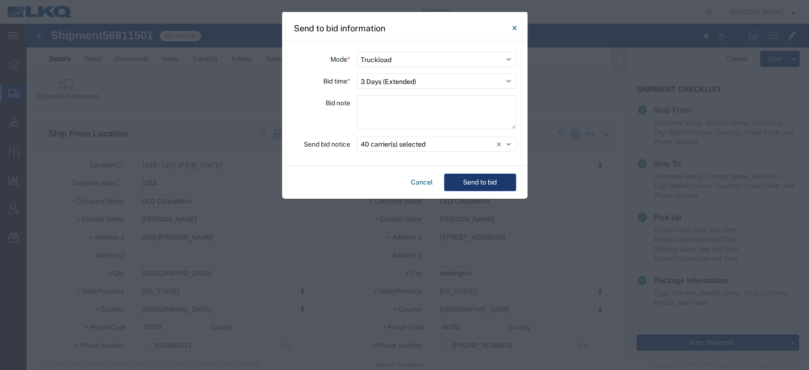
click at [476, 186] on button "Send to bid" at bounding box center [480, 182] width 72 height 18
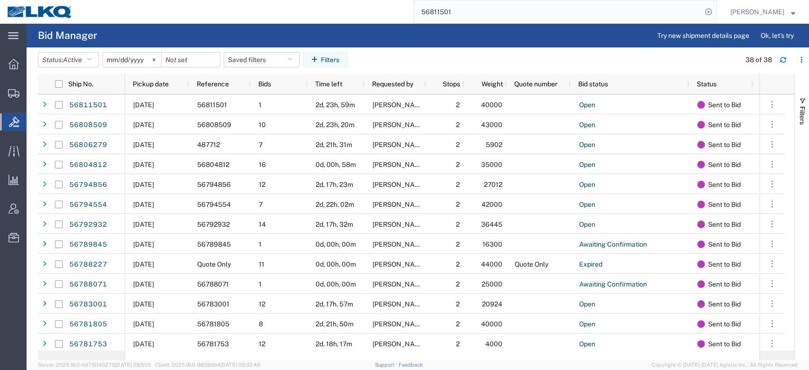
click at [438, 11] on input "56811501" at bounding box center [558, 11] width 288 height 23
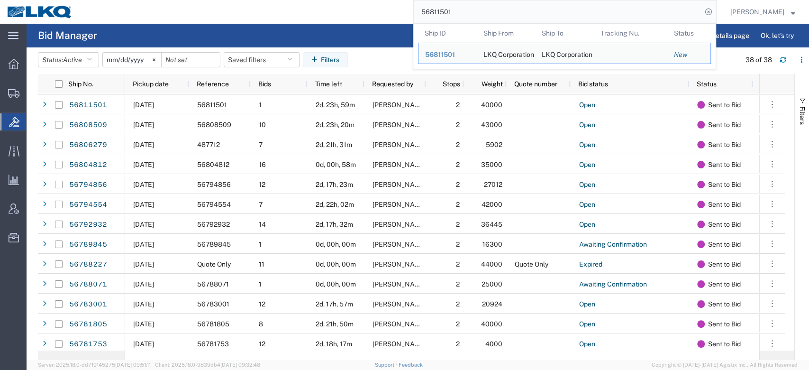
paste input "2121"
type input "56812121"
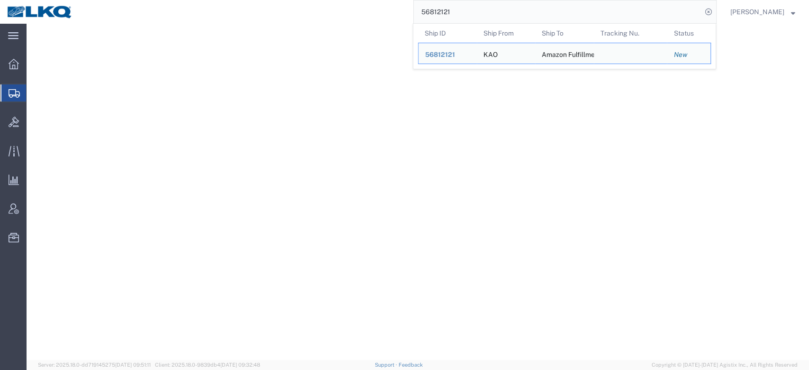
select select "30605"
select select
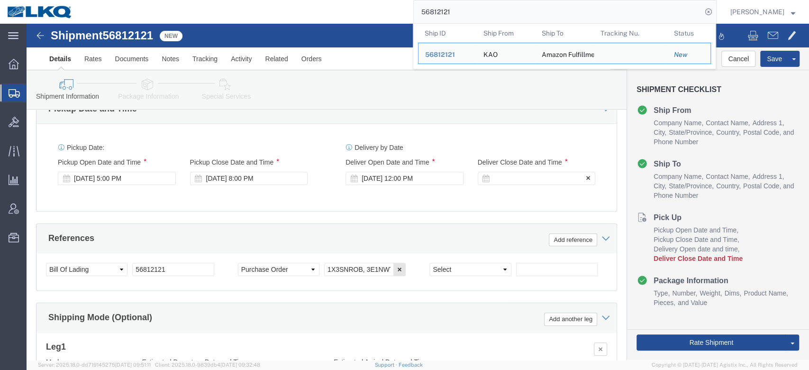
click div
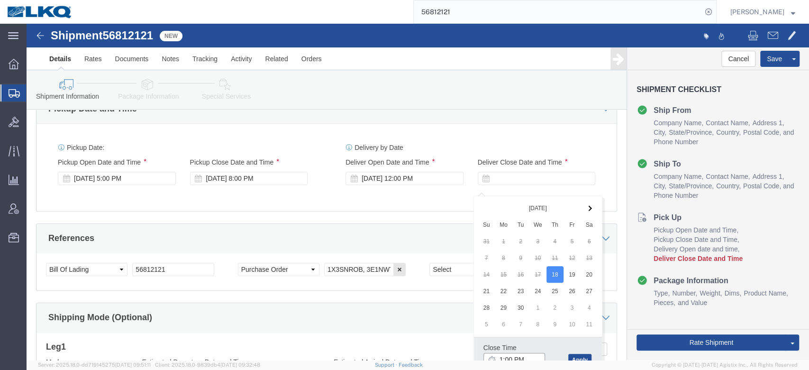
scroll to position [493, 0]
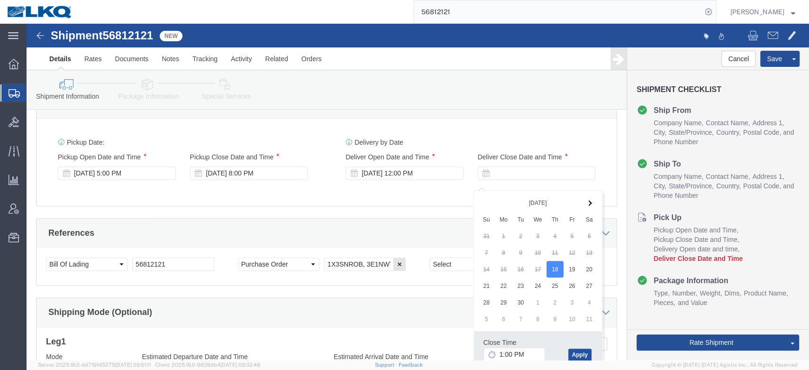
click button "Apply"
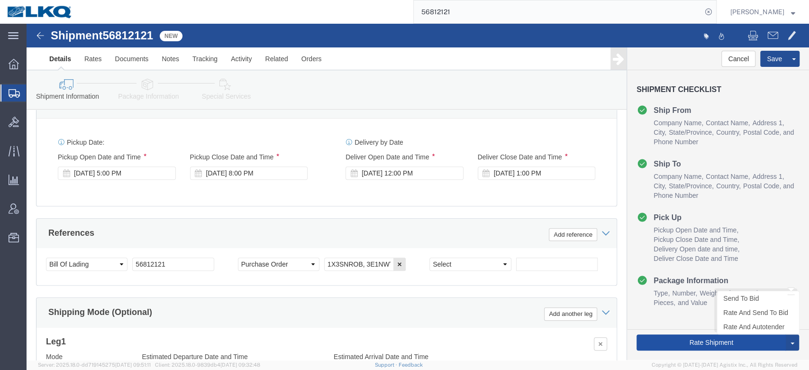
click button "Rate Shipment"
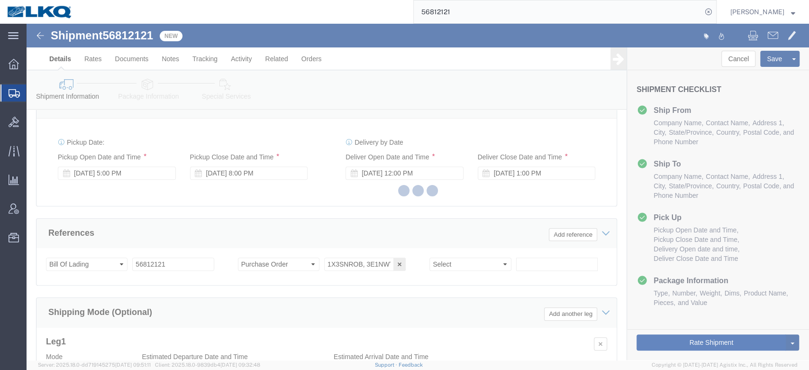
type button "Rate Shipment"
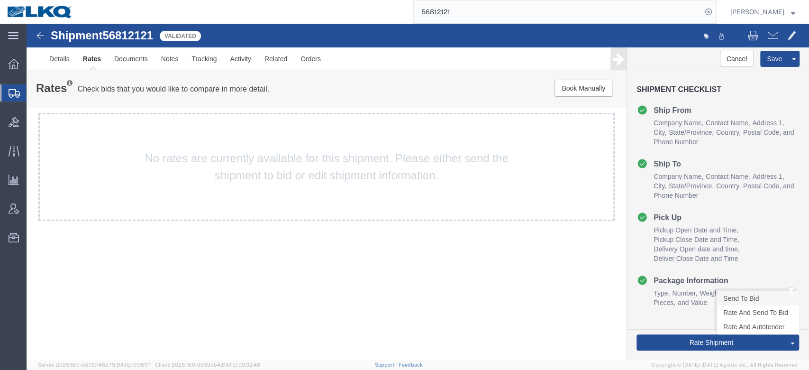
click at [730, 302] on link "Send To Bid" at bounding box center [758, 298] width 82 height 14
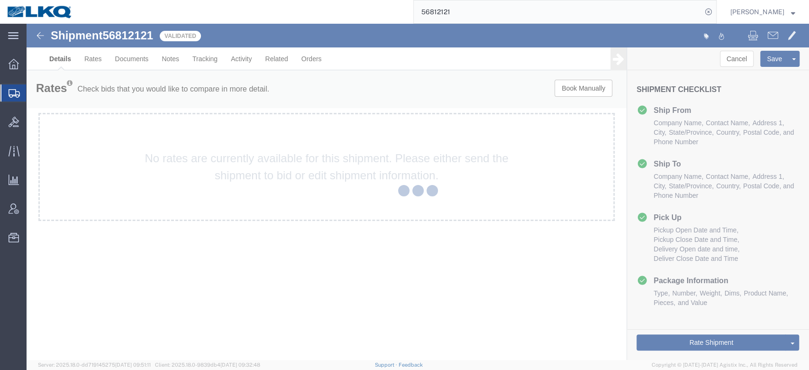
select select "30605"
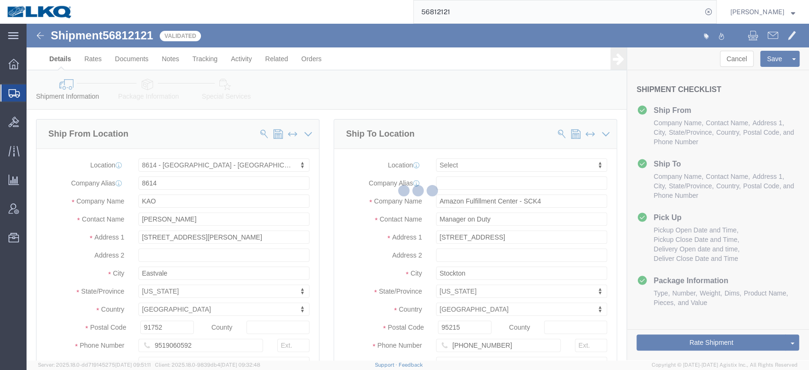
select select "TL"
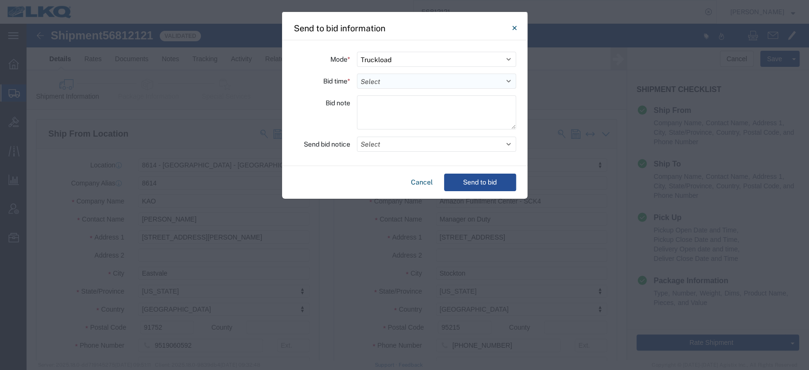
click at [367, 82] on select "Select 30 Min (Rush) 1 Hour (Rush) 2 Hours (Rush) 4 Hours (Rush) 8 Hours (Rush)…" at bounding box center [436, 80] width 159 height 15
select select "72"
click at [357, 73] on select "Select 30 Min (Rush) 1 Hour (Rush) 2 Hours (Rush) 4 Hours (Rush) 8 Hours (Rush)…" at bounding box center [436, 80] width 159 height 15
click at [387, 141] on button "Select" at bounding box center [436, 144] width 159 height 15
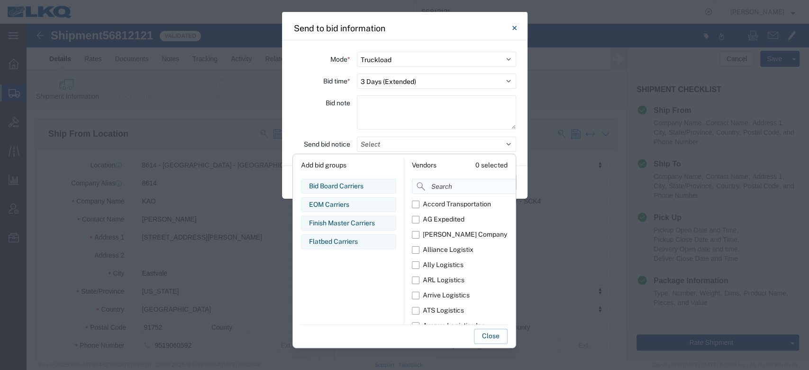
click at [436, 188] on input at bounding box center [485, 186] width 146 height 15
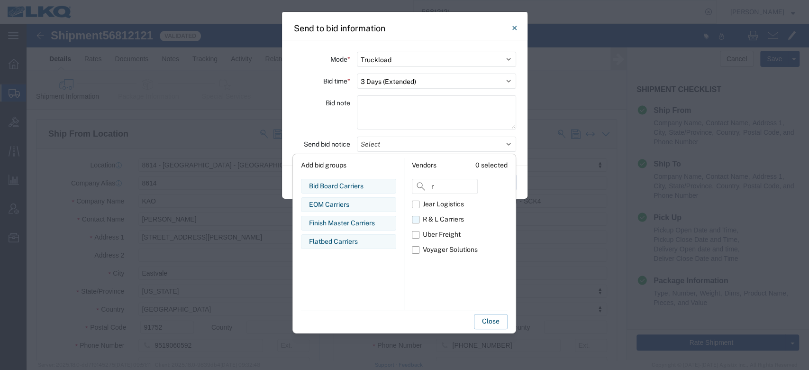
type input "r"
drag, startPoint x: 420, startPoint y: 222, endPoint x: 421, endPoint y: 233, distance: 11.5
click at [420, 222] on label "R & L Carriers" at bounding box center [445, 219] width 66 height 15
click at [0, 0] on input "R & L Carriers" at bounding box center [0, 0] width 0 height 0
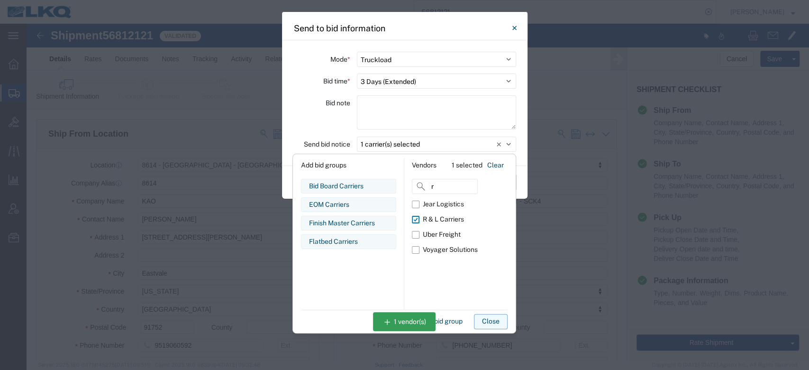
click at [484, 321] on button "Close" at bounding box center [491, 321] width 34 height 15
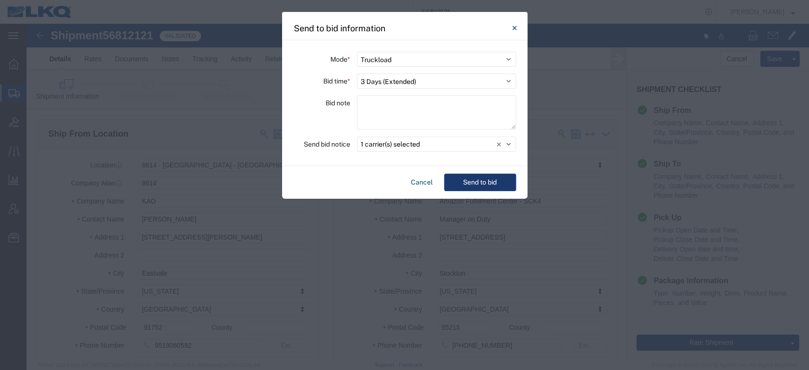
click at [484, 177] on button "Send to bid" at bounding box center [480, 182] width 72 height 18
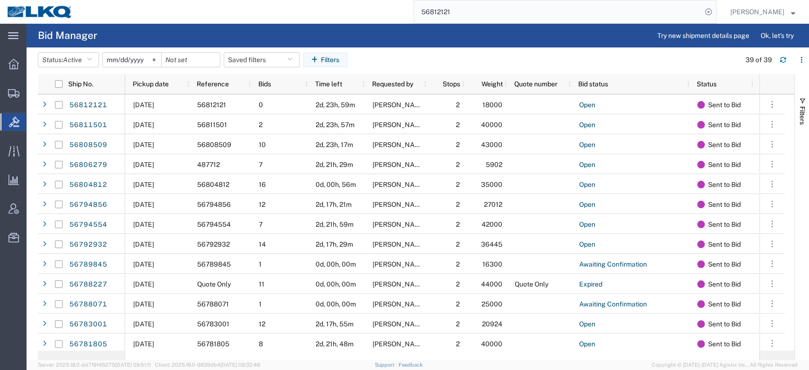
click at [438, 15] on input "56812121" at bounding box center [558, 11] width 288 height 23
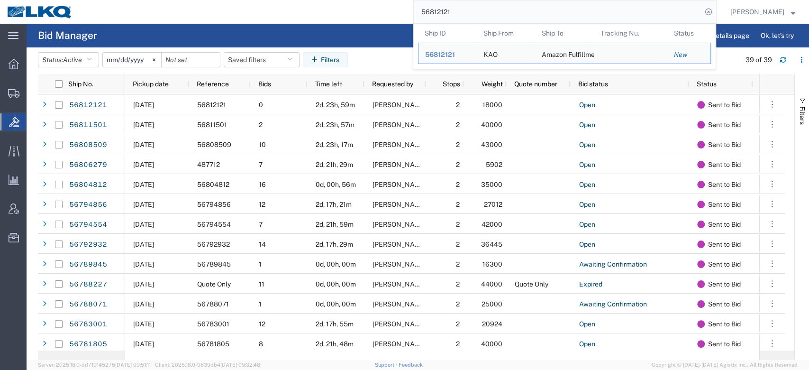
click at [438, 15] on input "56812121" at bounding box center [558, 11] width 288 height 23
paste input "714340"
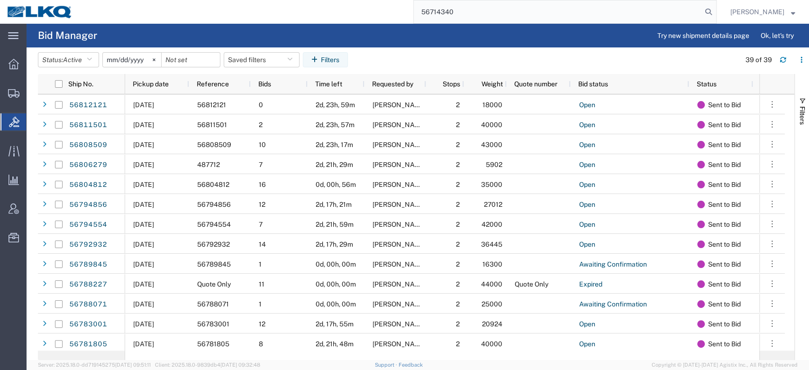
type input "56714340"
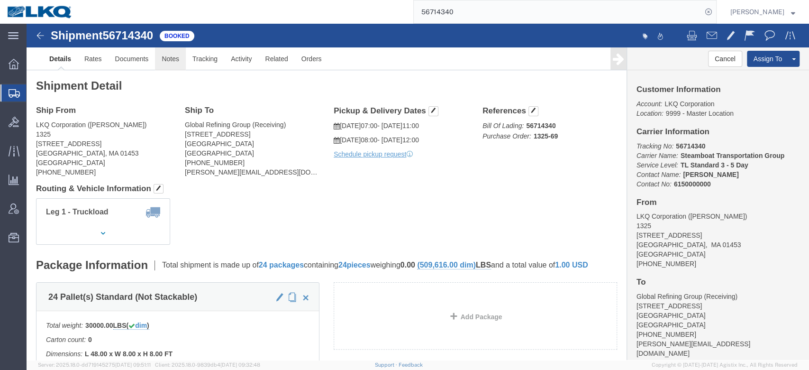
click link "Notes"
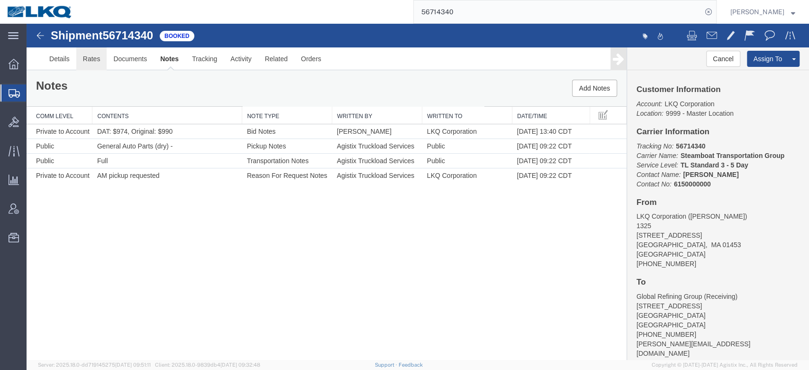
click at [94, 58] on link "Rates" at bounding box center [91, 58] width 31 height 23
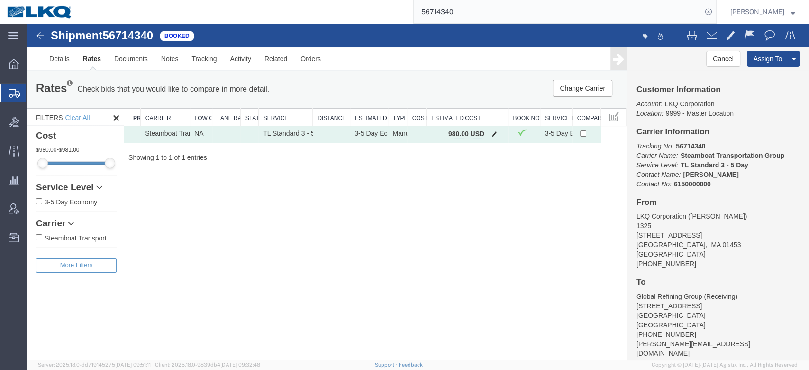
click at [493, 134] on span "button" at bounding box center [494, 133] width 5 height 7
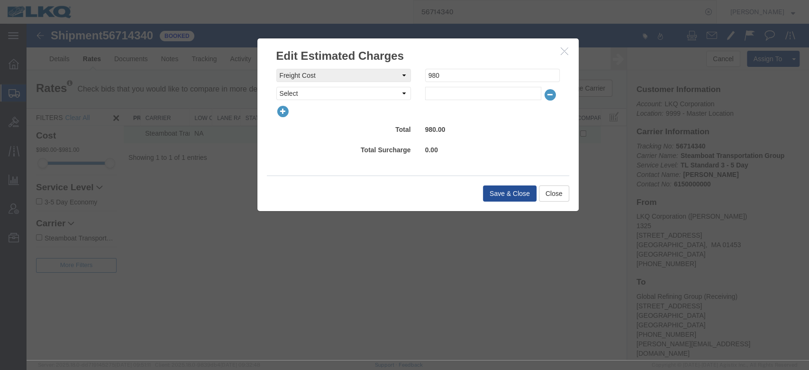
click at [561, 54] on icon "button" at bounding box center [565, 51] width 8 height 8
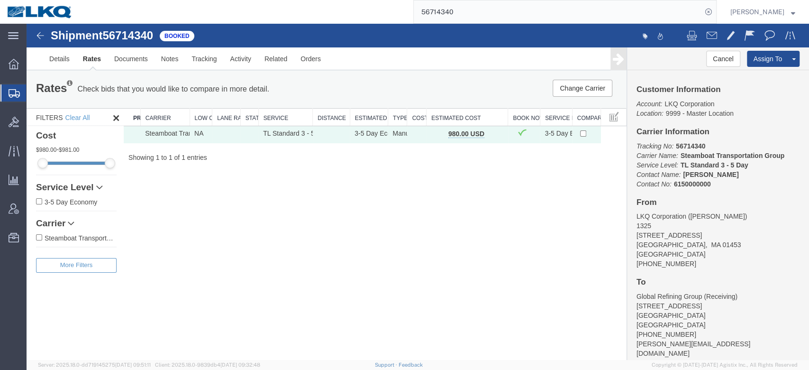
click at [474, 22] on input "56714340" at bounding box center [558, 11] width 288 height 23
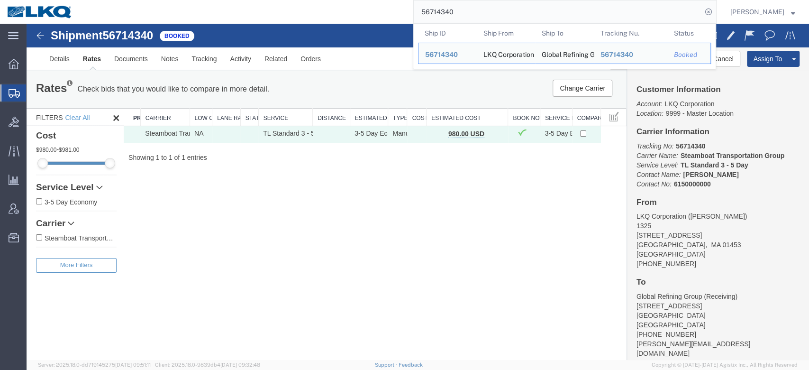
click at [474, 22] on input "56714340" at bounding box center [558, 11] width 288 height 23
paste input "95098"
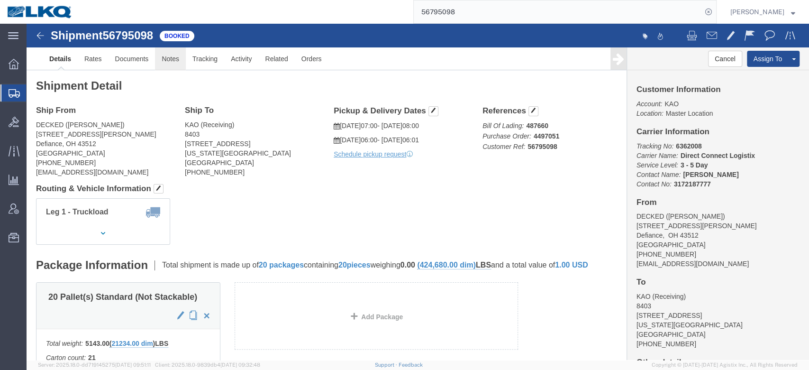
click link "Notes"
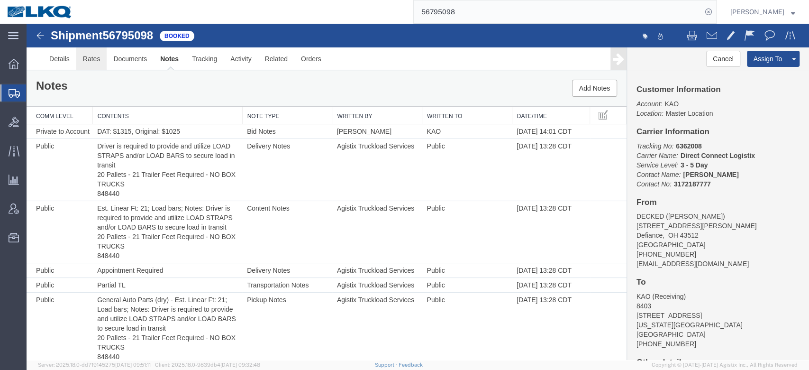
click at [91, 55] on link "Rates" at bounding box center [91, 58] width 31 height 23
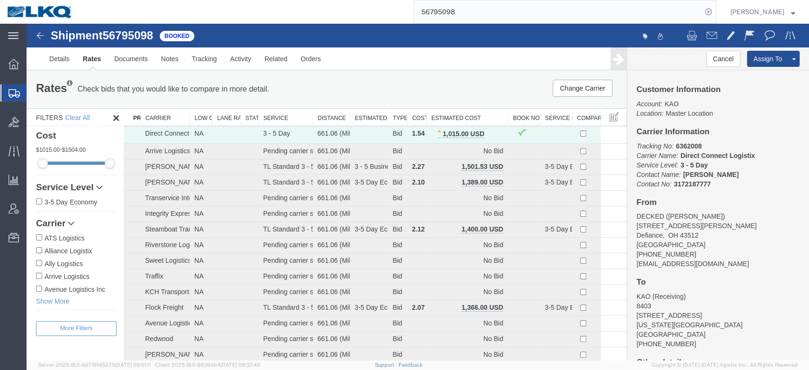
click at [468, 9] on input "56795098" at bounding box center [558, 11] width 288 height 23
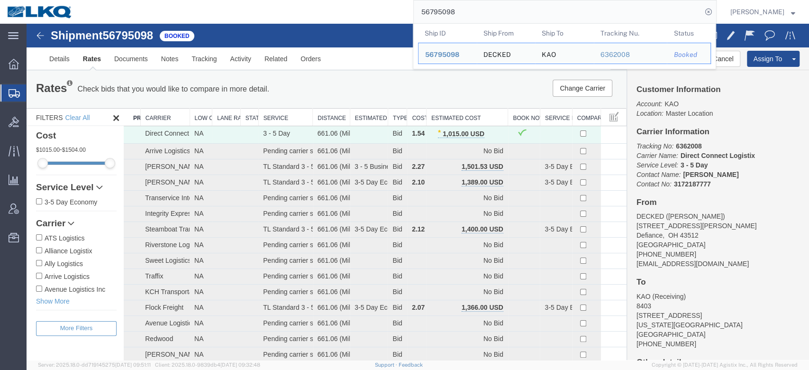
click at [468, 9] on input "56795098" at bounding box center [558, 11] width 288 height 23
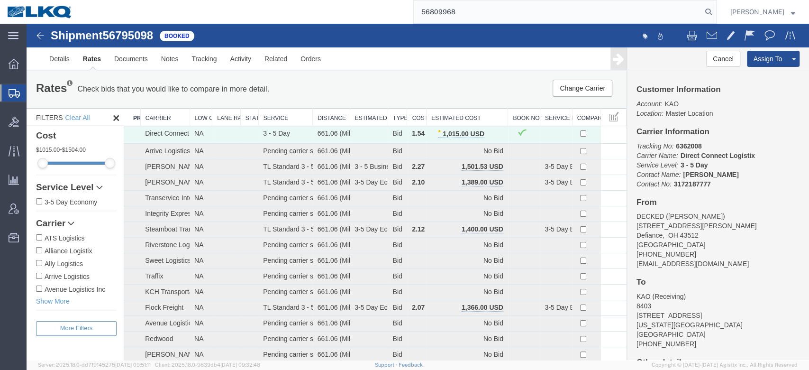
type input "56809968"
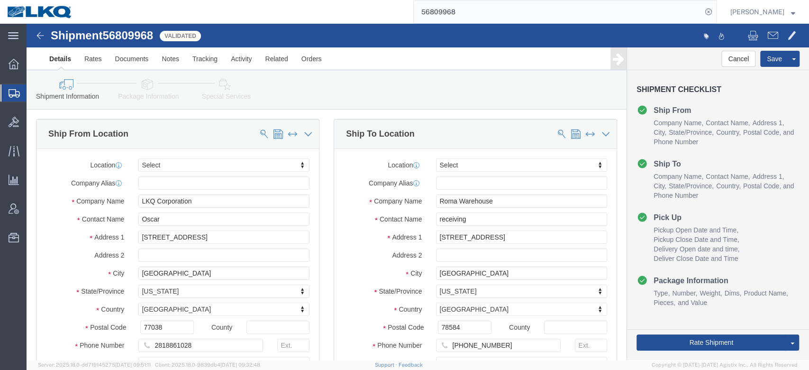
select select
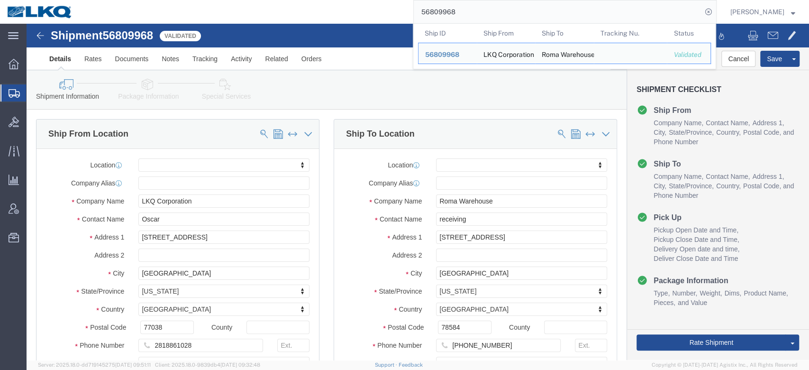
scroll to position [274, 0]
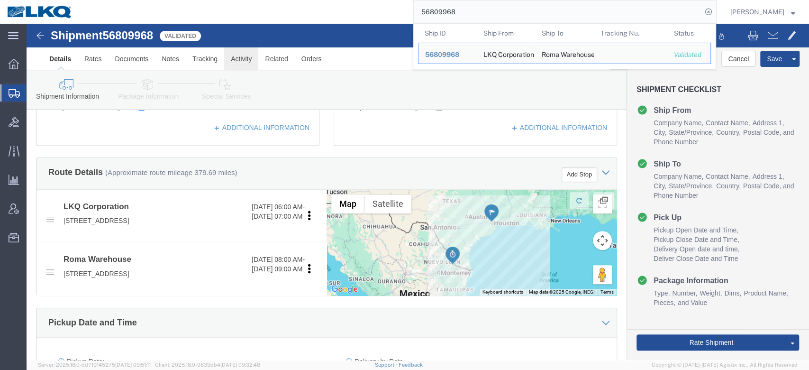
click link "Activity"
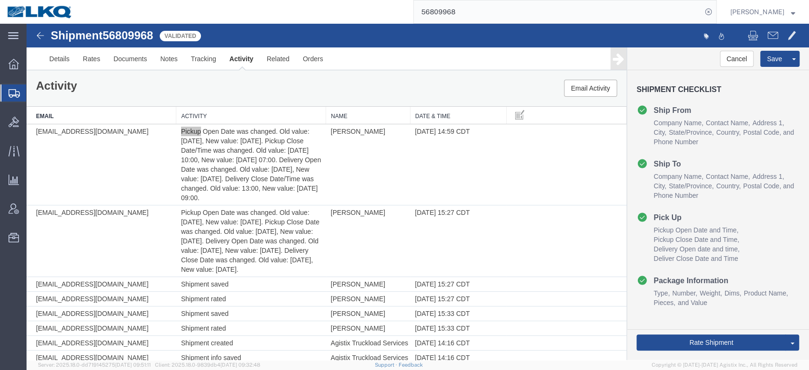
click at [457, 12] on input "56809968" at bounding box center [558, 11] width 288 height 23
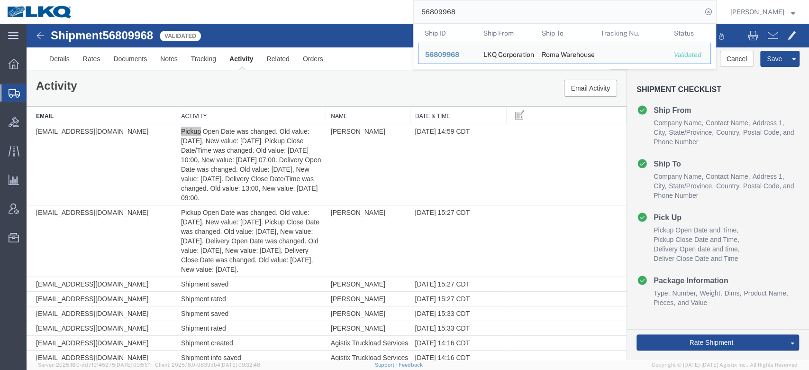
paste input "721270"
type input "56721270"
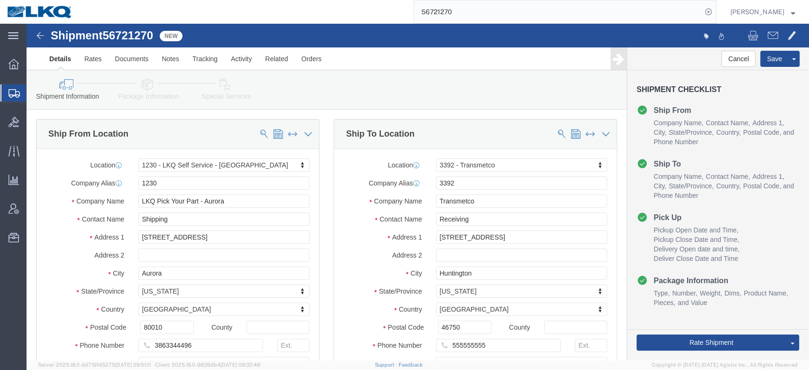
select select "28704"
select select "28018"
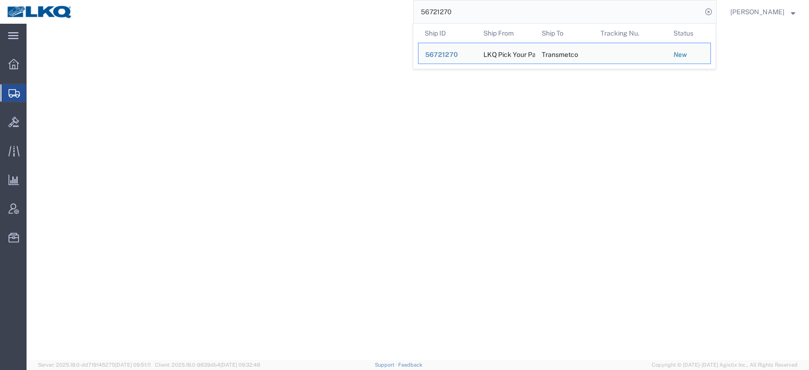
select select "28704"
select select "28018"
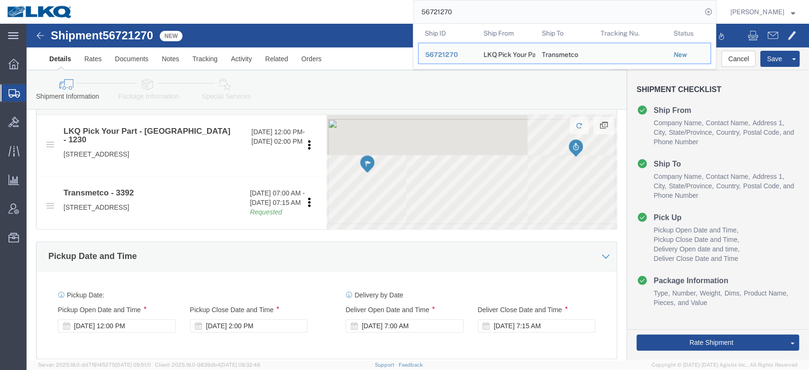
scroll to position [349, 0]
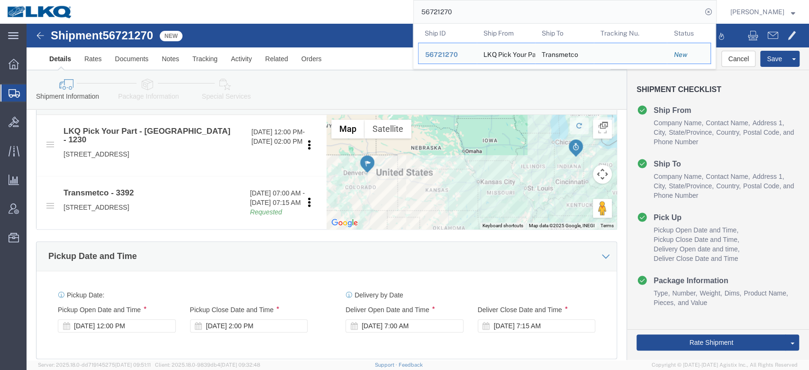
click at [452, 17] on input "56721270" at bounding box center [558, 11] width 288 height 23
paste input "812121"
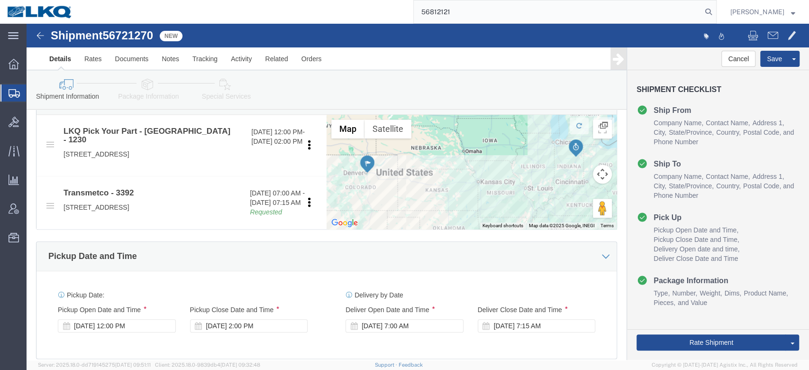
type input "56812121"
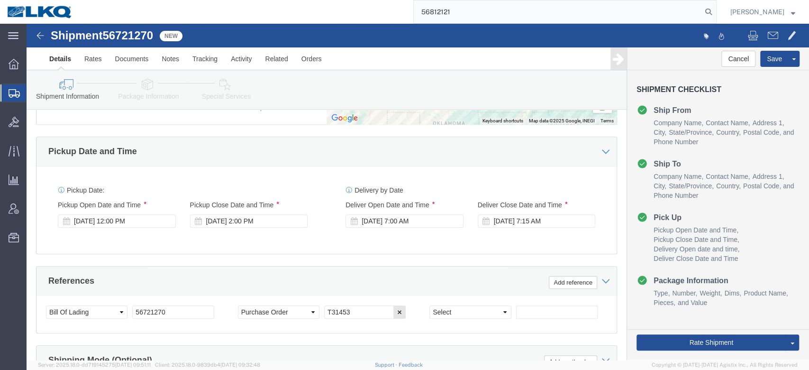
scroll to position [480, 0]
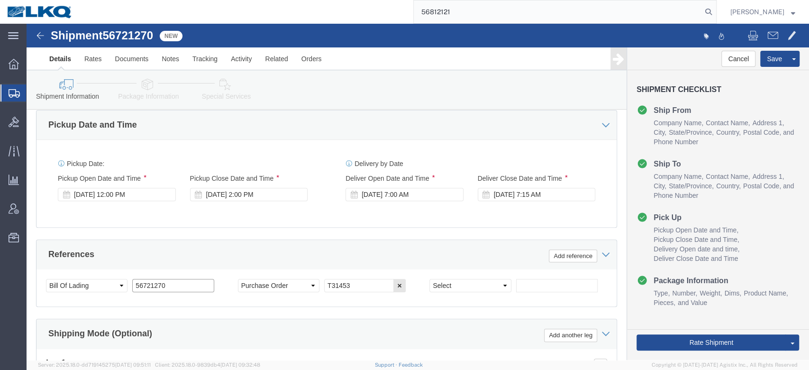
drag, startPoint x: 173, startPoint y: 252, endPoint x: 80, endPoint y: 239, distance: 93.3
click div "Select Account Type Activity ID Airline Appointment Number ASN Batch Request # …"
type input "Put out 9/15"
click button "Save"
click at [485, 20] on input "56812121" at bounding box center [558, 11] width 288 height 23
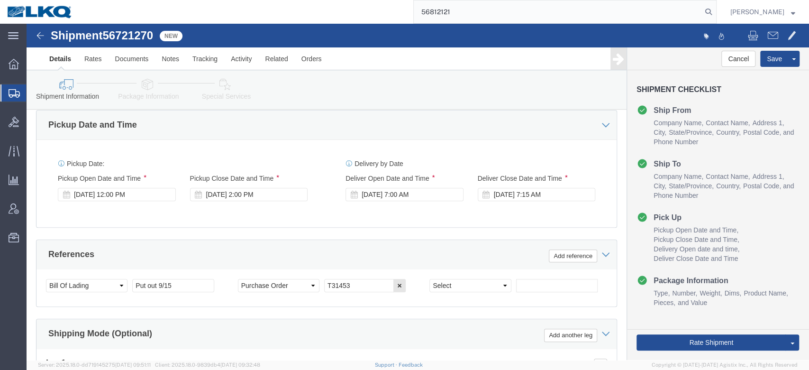
click at [485, 20] on input "56812121" at bounding box center [558, 11] width 288 height 23
click at [485, 20] on input "5681212156812121" at bounding box center [558, 11] width 288 height 23
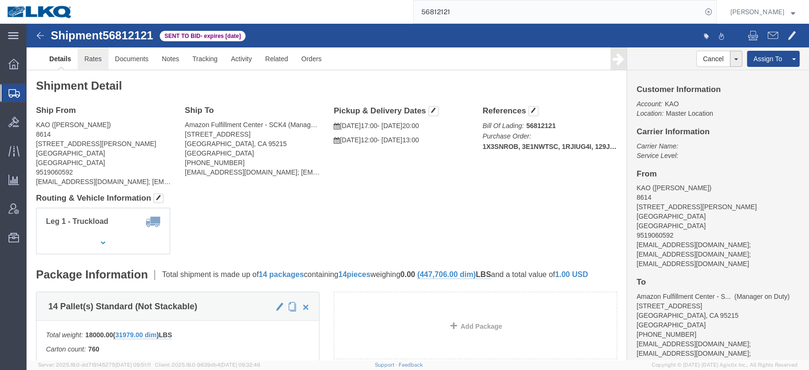
click link "Rates"
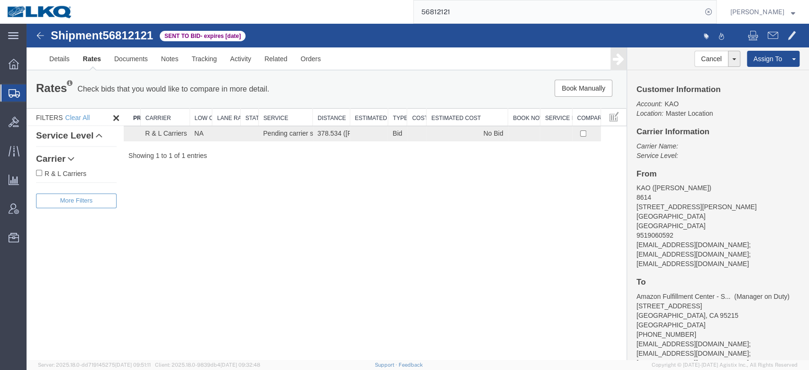
click at [474, 6] on input "56812121" at bounding box center [558, 11] width 288 height 23
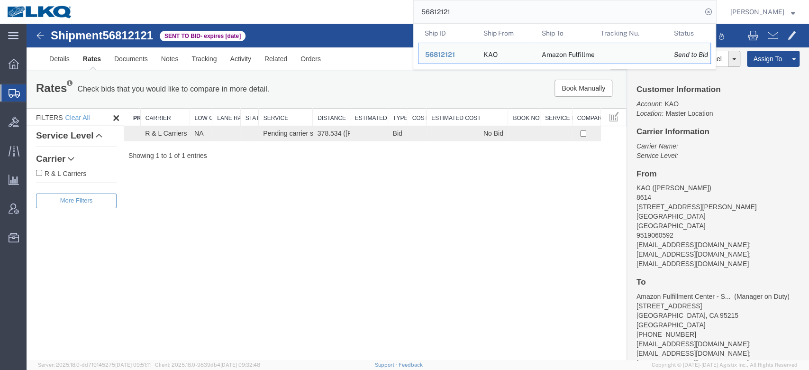
click at [474, 6] on input "56812121" at bounding box center [558, 11] width 288 height 23
paste input "745143"
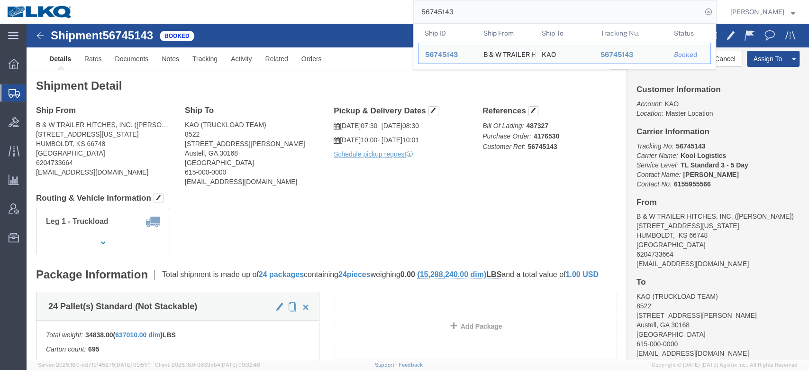
click at [458, 5] on input "56745143" at bounding box center [558, 11] width 288 height 23
paste input "76788"
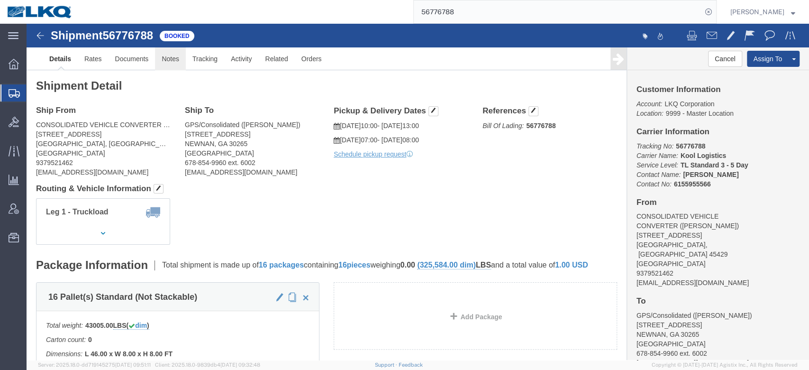
drag, startPoint x: 172, startPoint y: 59, endPoint x: 250, endPoint y: 53, distance: 78.5
click link "Notes"
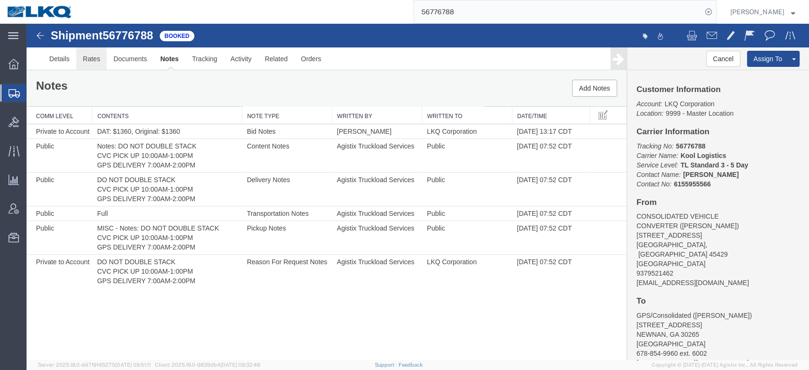
click at [91, 59] on link "Rates" at bounding box center [91, 58] width 31 height 23
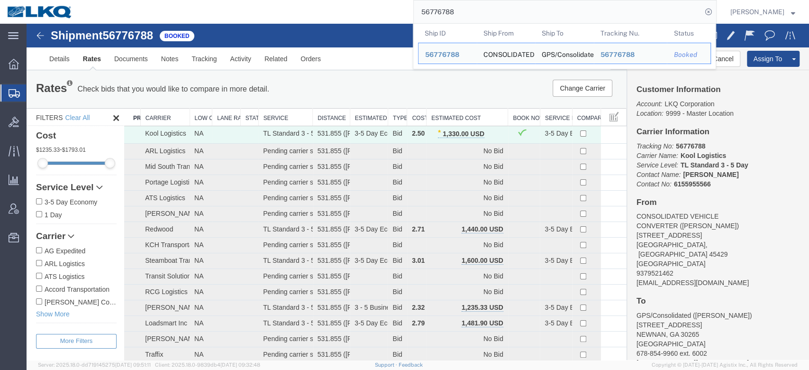
click at [482, 11] on input "56776788" at bounding box center [558, 11] width 288 height 23
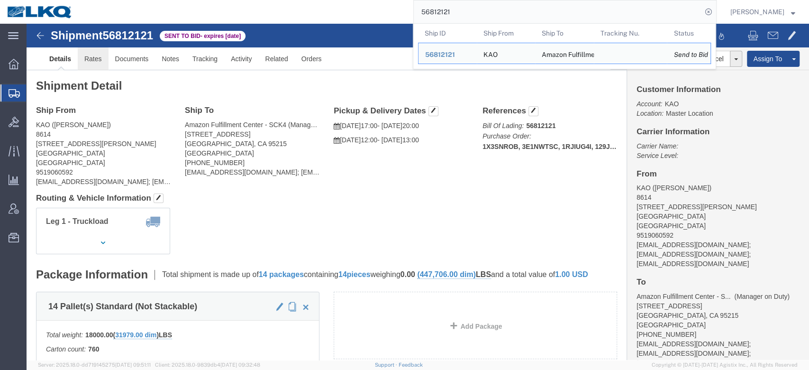
click link "Rates"
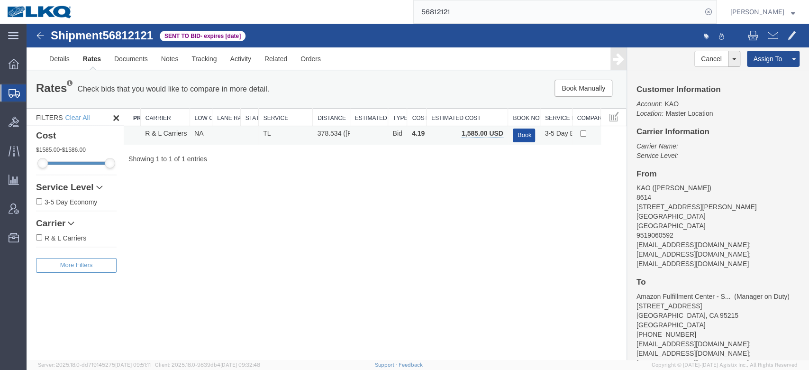
click at [523, 138] on button "Book" at bounding box center [524, 135] width 23 height 14
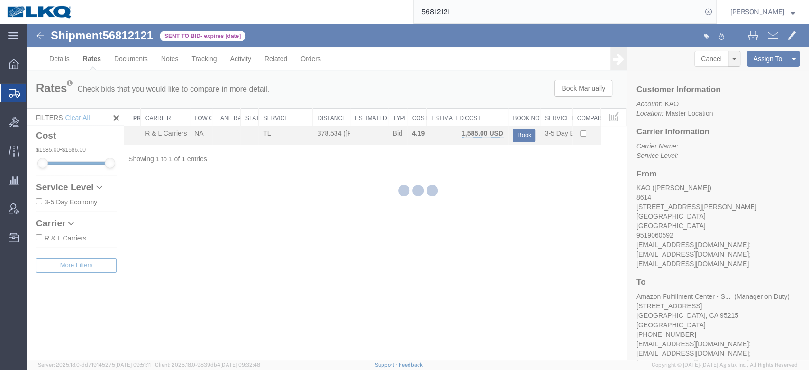
click at [444, 18] on input "56812121" at bounding box center [558, 11] width 288 height 23
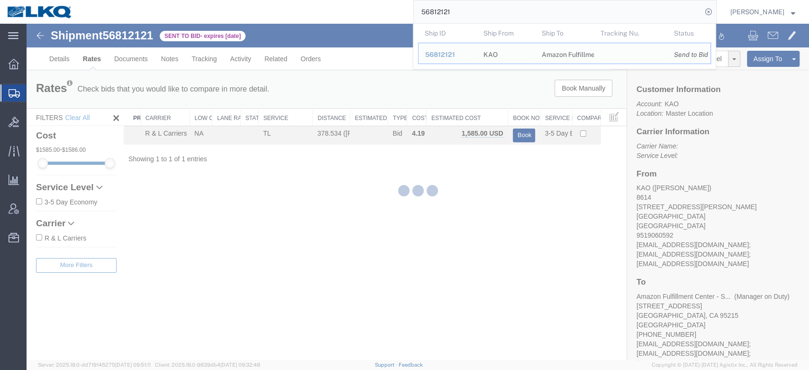
click at [444, 18] on input "56812121" at bounding box center [558, 11] width 288 height 23
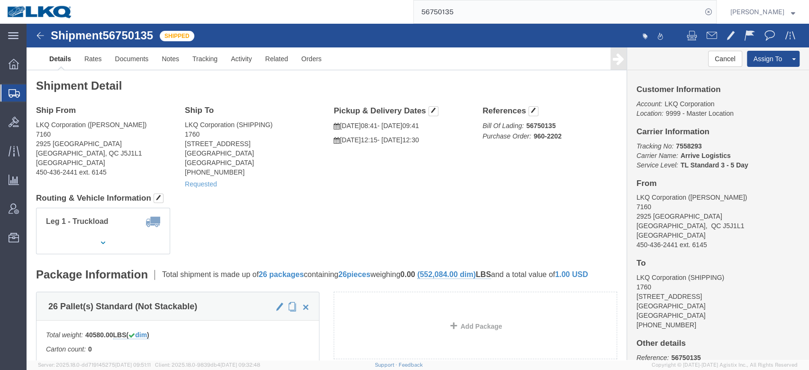
click at [484, 9] on input "56750135" at bounding box center [558, 11] width 288 height 23
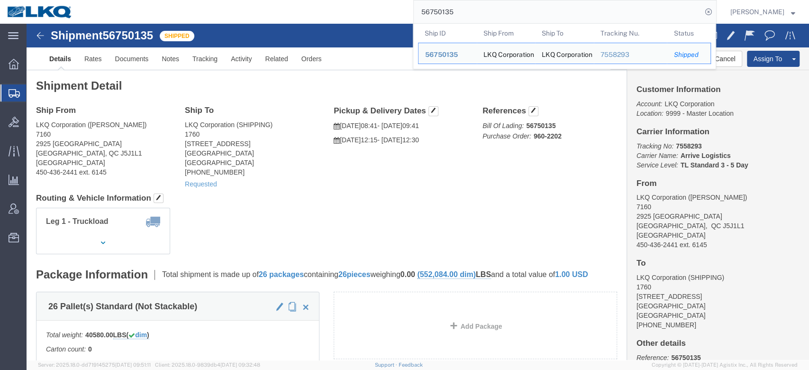
click at [484, 9] on input "56750135" at bounding box center [558, 11] width 288 height 23
paste input "79687"
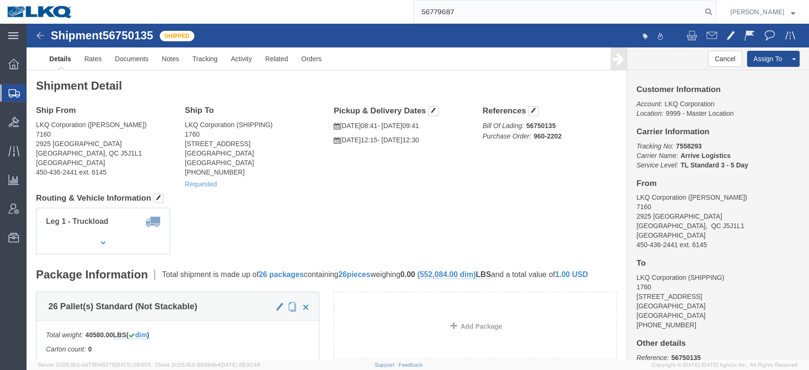
type input "56779687"
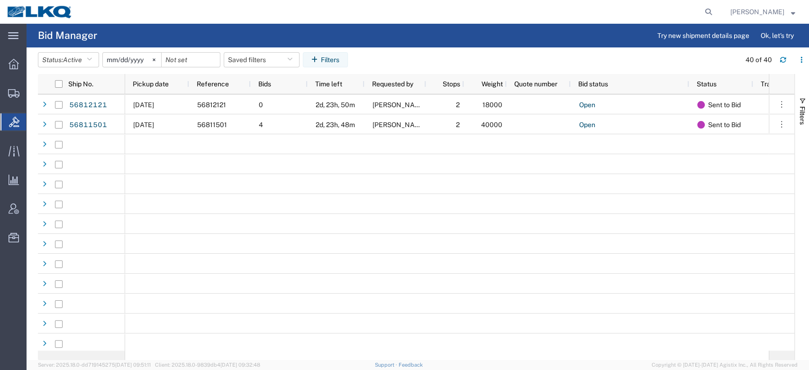
click at [145, 83] on span "Pickup date" at bounding box center [151, 84] width 36 height 8
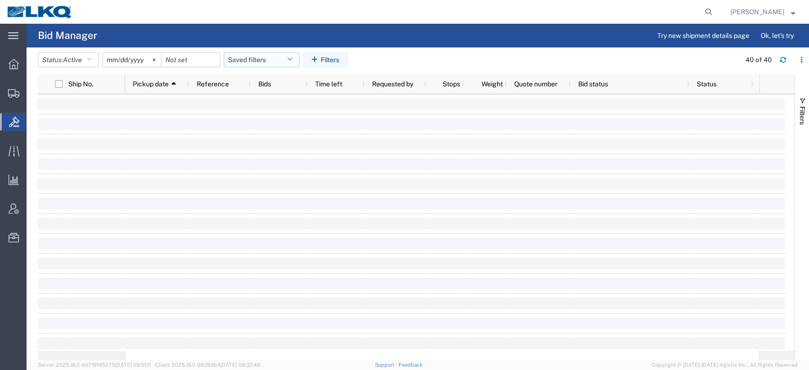
click at [254, 54] on button "Saved filters" at bounding box center [262, 59] width 76 height 15
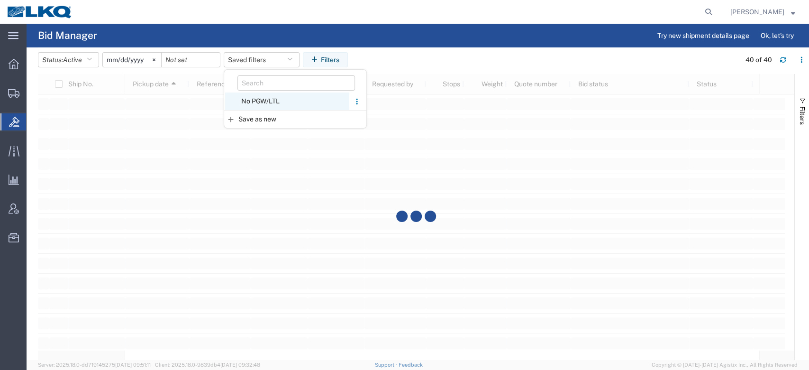
click at [265, 99] on span "No PGW/LTL" at bounding box center [287, 101] width 124 height 18
type input "2025-01-01"
type input "2025-12-31"
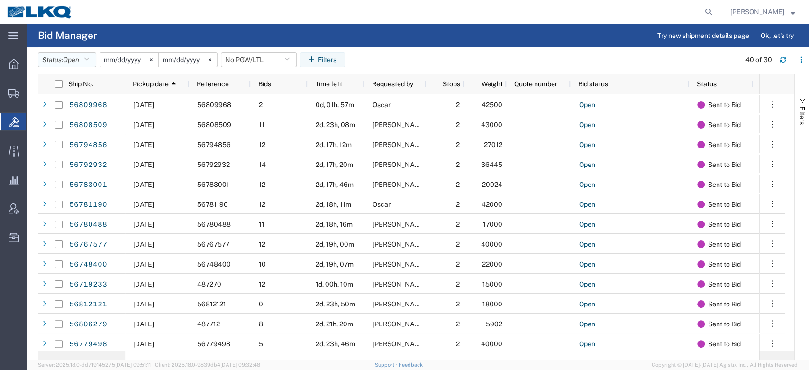
click at [84, 60] on button "Status: Open" at bounding box center [67, 59] width 58 height 15
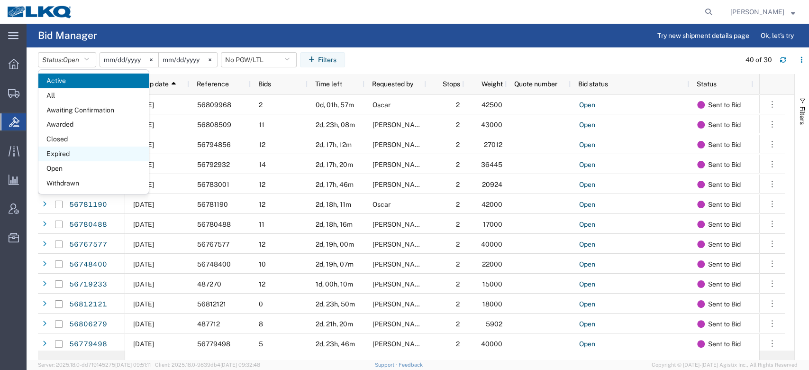
click at [64, 152] on span "Expired" at bounding box center [93, 153] width 110 height 15
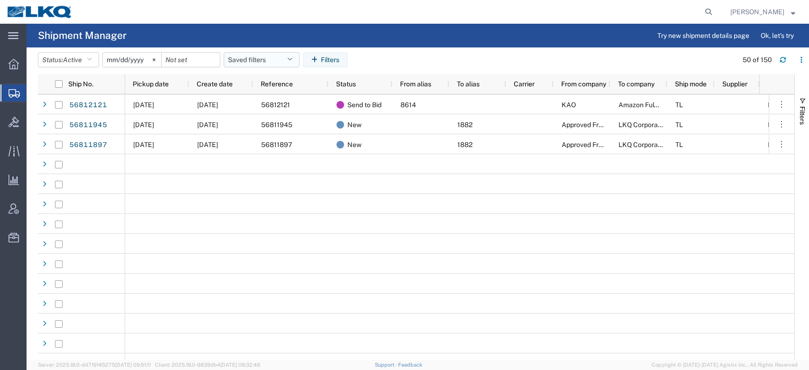
click at [156, 81] on span "Pickup date" at bounding box center [151, 84] width 36 height 8
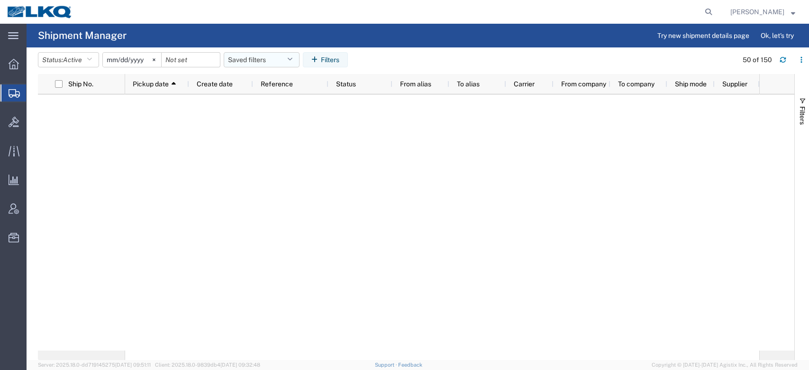
click at [287, 53] on button "Saved filters" at bounding box center [262, 59] width 76 height 15
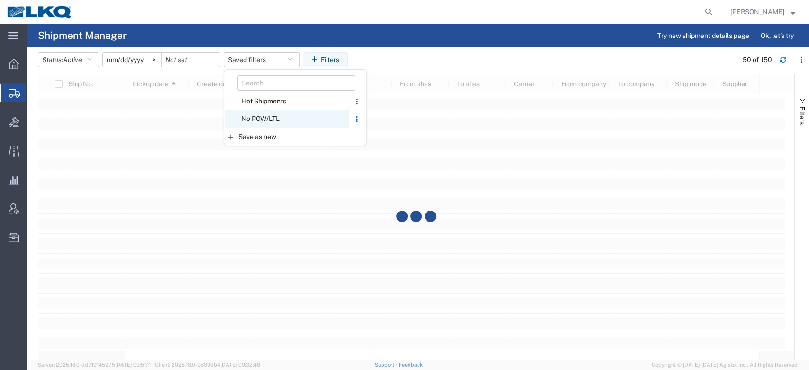
click at [279, 114] on span "No PGW/LTL" at bounding box center [287, 119] width 124 height 18
type input "2025-01-01"
type input "2025-12-31"
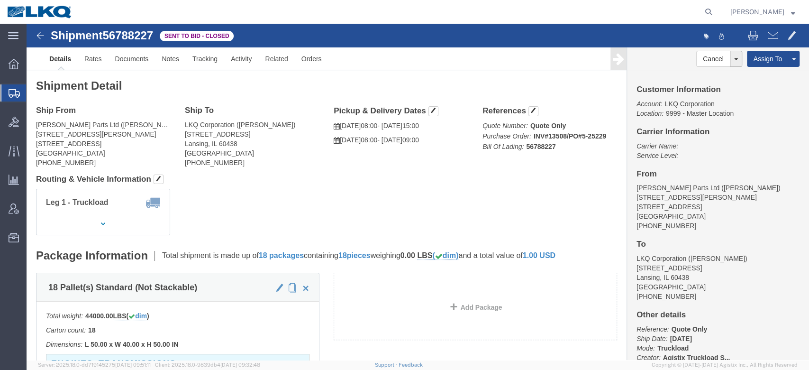
click span "56788227"
copy span "56788227"
drag, startPoint x: 668, startPoint y: 47, endPoint x: 656, endPoint y: 55, distance: 14.7
click link "Withdraw Bid"
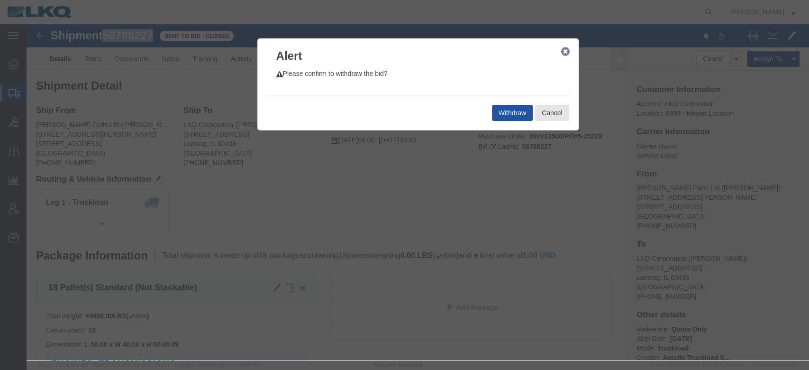
click button "Withdraw"
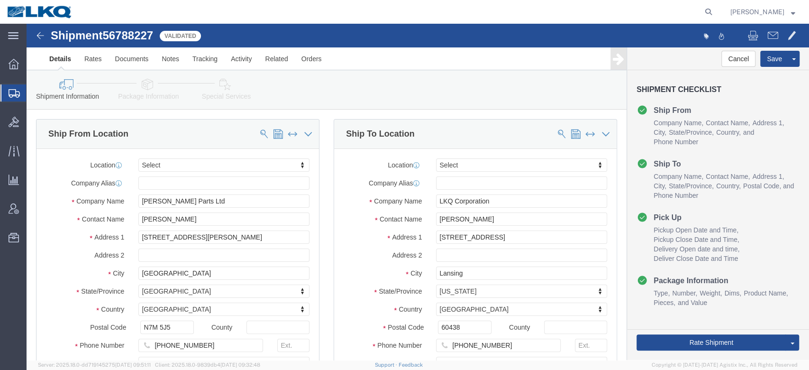
select select
click button "Cancel"
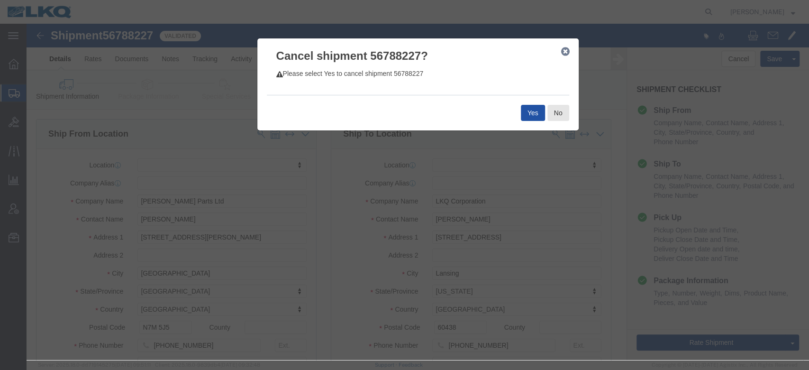
click button "Yes"
